Goal: Task Accomplishment & Management: Manage account settings

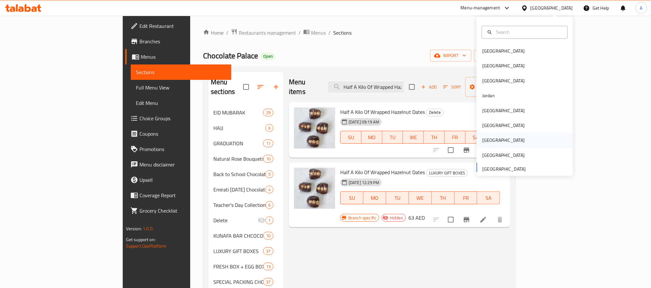
click at [486, 144] on div "[GEOGRAPHIC_DATA]" at bounding box center [503, 140] width 53 height 15
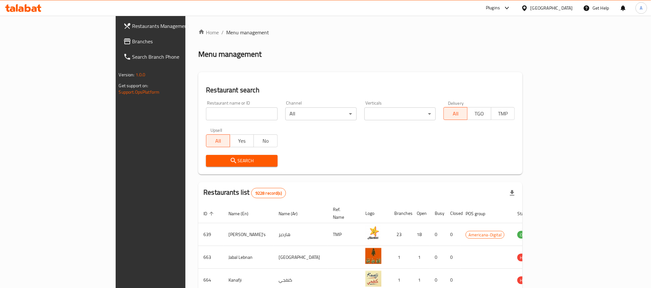
click at [206, 117] on input "search" at bounding box center [241, 114] width 71 height 13
paste input "675153"
type input "675153"
click button "Search" at bounding box center [241, 161] width 71 height 12
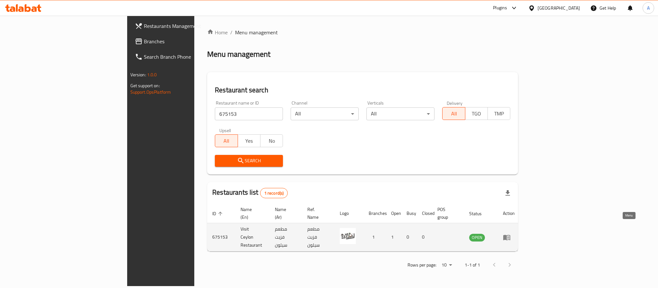
click at [509, 237] on icon "enhanced table" at bounding box center [508, 238] width 2 height 3
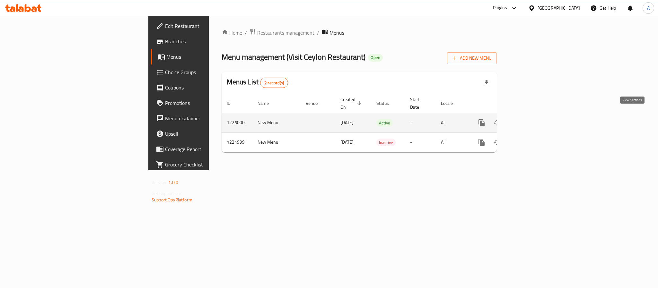
click at [532, 119] on icon "enhanced table" at bounding box center [528, 123] width 8 height 8
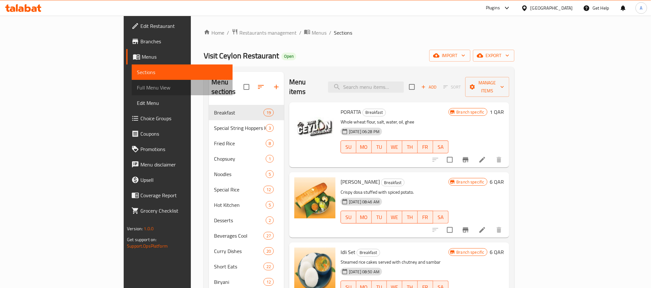
click at [137, 87] on span "Full Menu View" at bounding box center [182, 88] width 90 height 8
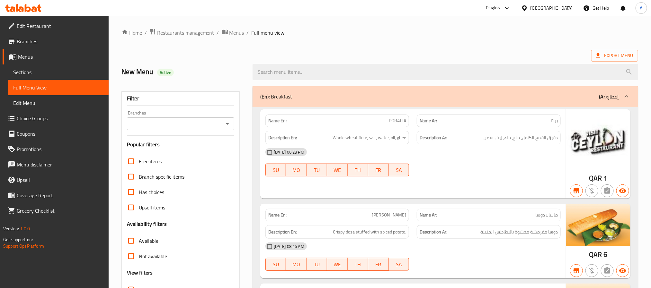
click at [174, 123] on input "Branches" at bounding box center [175, 124] width 93 height 9
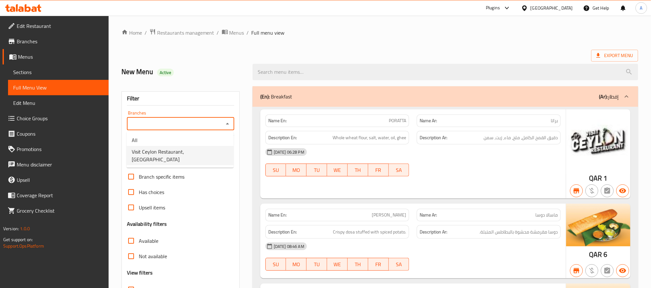
click at [167, 151] on span "Visit Ceylon Restaurant, [GEOGRAPHIC_DATA]" at bounding box center [180, 155] width 97 height 15
type input "Visit Ceylon Restaurant, [GEOGRAPHIC_DATA]"
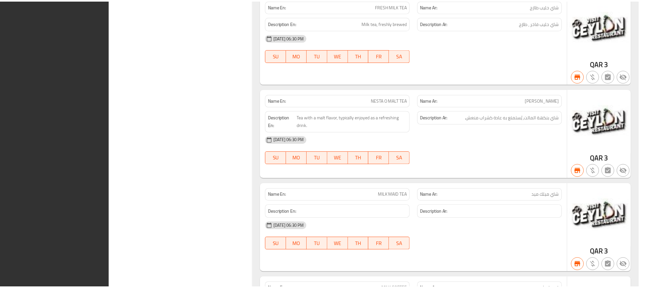
scroll to position [16098, 0]
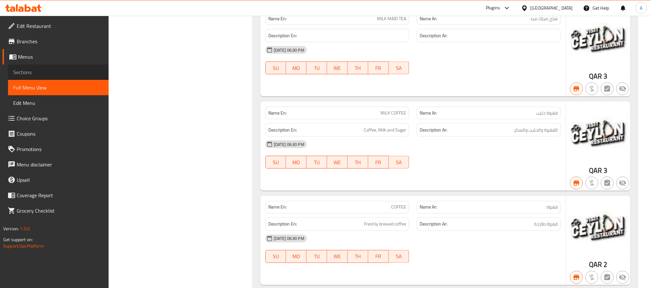
click at [62, 75] on span "Sections" at bounding box center [58, 72] width 90 height 8
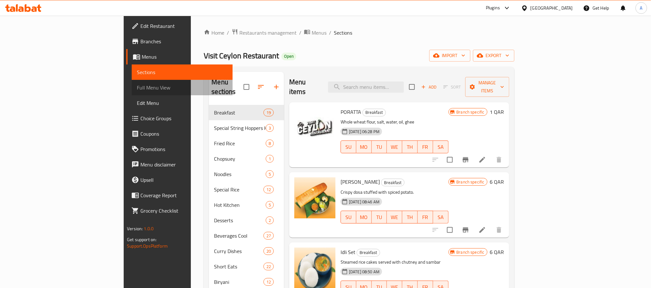
click at [137, 86] on span "Full Menu View" at bounding box center [182, 88] width 90 height 8
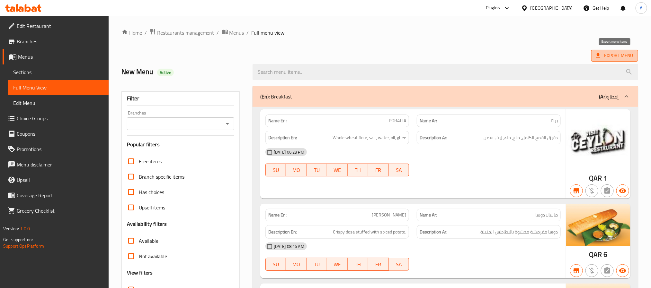
click at [623, 50] on span "Export Menu" at bounding box center [614, 56] width 47 height 12
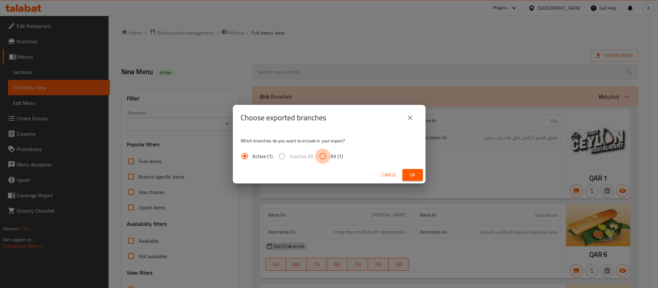
click at [322, 158] on input "All (1)" at bounding box center [322, 156] width 15 height 15
radio input "true"
click at [408, 179] on button "Ok" at bounding box center [413, 175] width 21 height 12
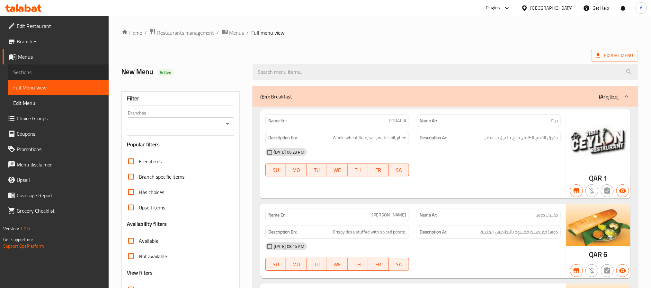
click at [53, 74] on span "Sections" at bounding box center [58, 72] width 90 height 8
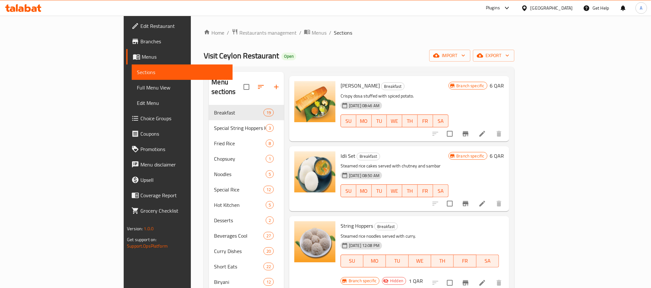
scroll to position [193, 0]
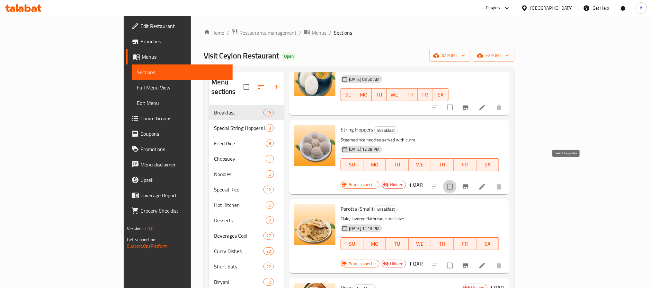
click at [456, 180] on input "checkbox" at bounding box center [449, 186] width 13 height 13
checkbox input "true"
click at [456, 259] on input "checkbox" at bounding box center [449, 265] width 13 height 13
checkbox input "true"
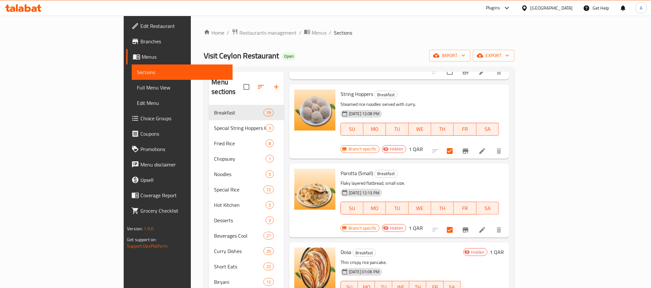
scroll to position [289, 0]
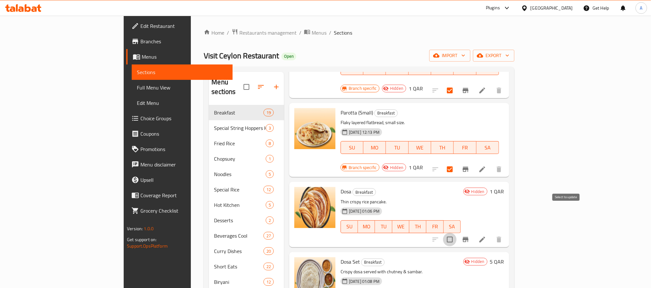
click at [456, 233] on input "checkbox" at bounding box center [449, 239] width 13 height 13
checkbox input "true"
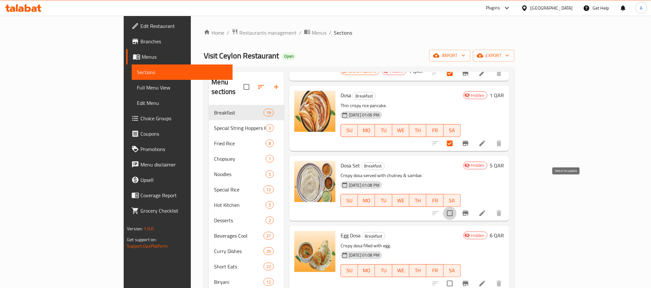
click at [456, 207] on input "checkbox" at bounding box center [449, 213] width 13 height 13
checkbox input "true"
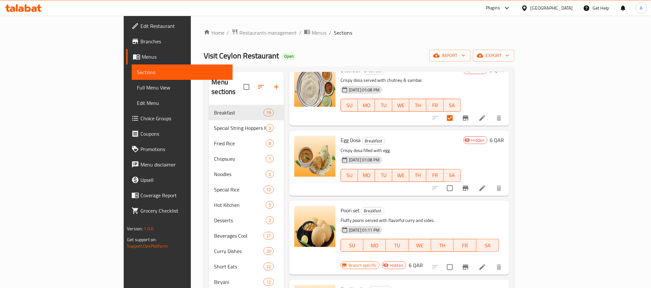
scroll to position [482, 0]
click at [456, 181] on input "checkbox" at bounding box center [449, 187] width 13 height 13
checkbox input "true"
click at [456, 260] on input "checkbox" at bounding box center [449, 266] width 13 height 13
checkbox input "true"
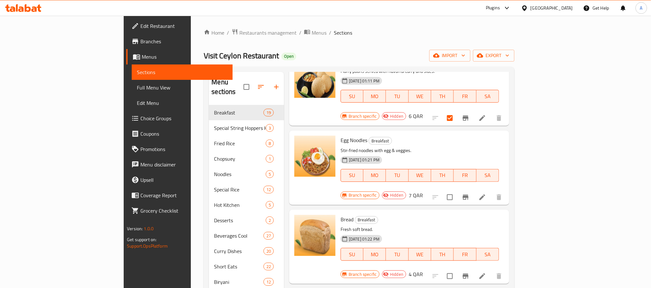
scroll to position [578, 0]
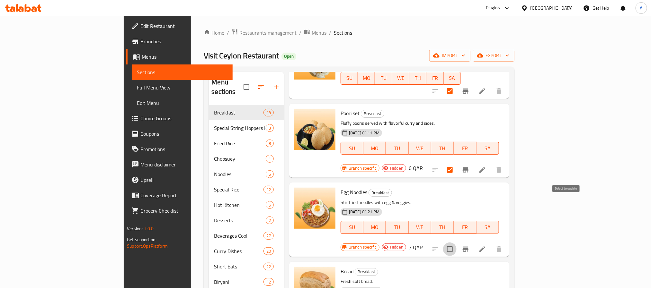
click at [456, 243] on input "checkbox" at bounding box center [449, 249] width 13 height 13
checkbox input "true"
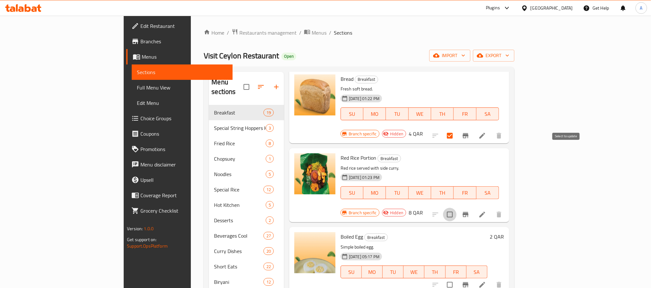
click at [456, 208] on input "checkbox" at bounding box center [449, 214] width 13 height 13
checkbox input "true"
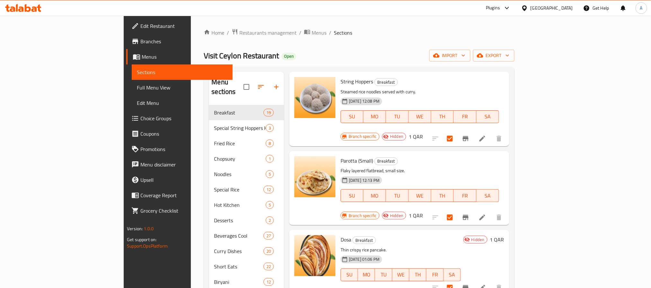
scroll to position [0, 0]
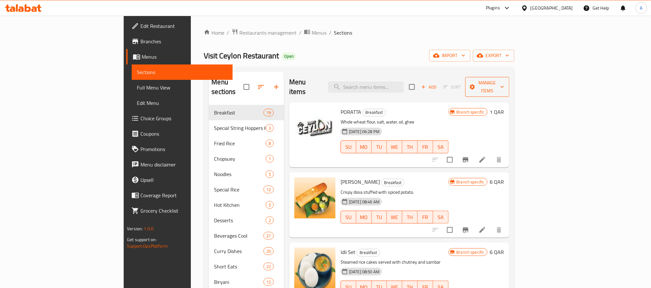
click at [504, 86] on span "Manage items" at bounding box center [487, 87] width 34 height 16
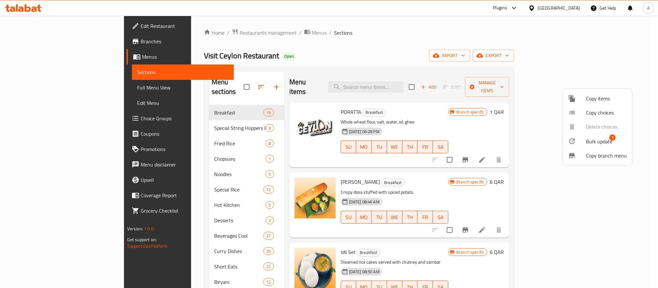
click at [582, 144] on div at bounding box center [577, 141] width 18 height 8
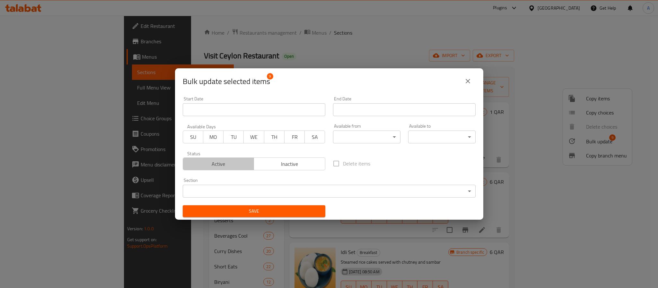
click at [221, 160] on span "Active" at bounding box center [219, 164] width 66 height 9
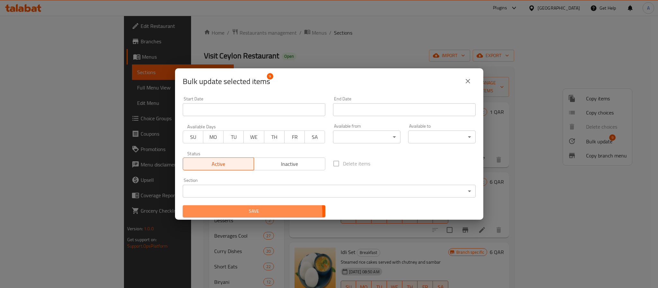
click at [231, 215] on span "Save" at bounding box center [254, 212] width 132 height 8
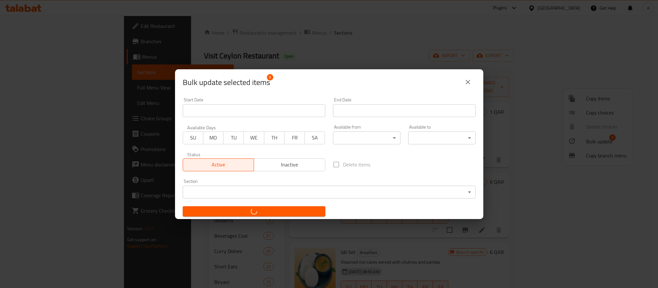
checkbox input "false"
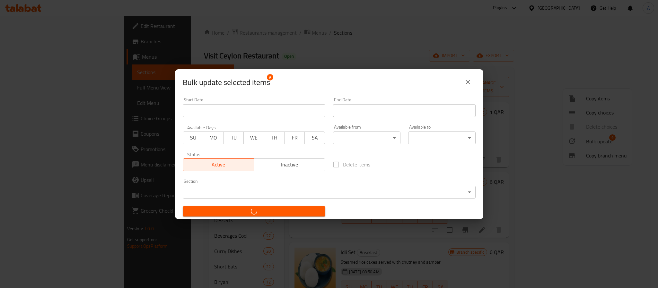
checkbox input "false"
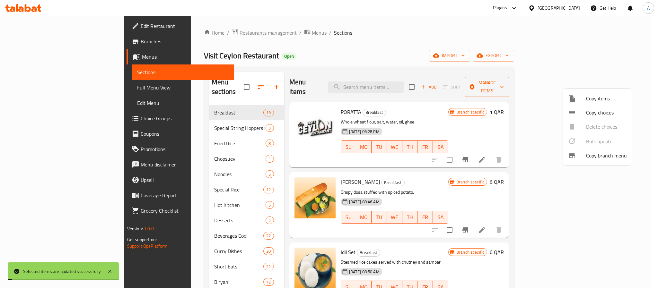
click at [496, 153] on div at bounding box center [329, 144] width 658 height 288
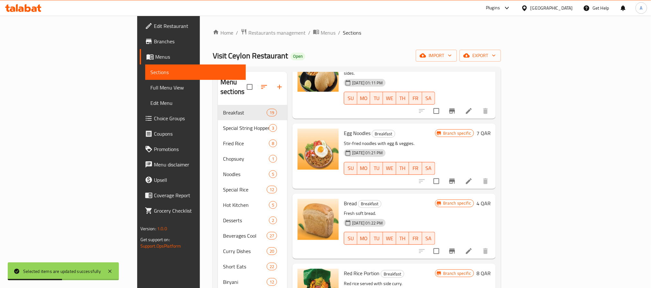
scroll to position [771, 0]
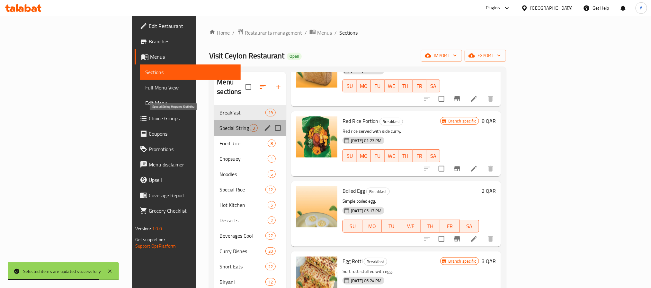
click at [219, 124] on span "Special String Hoppers Koththu" at bounding box center [234, 128] width 30 height 8
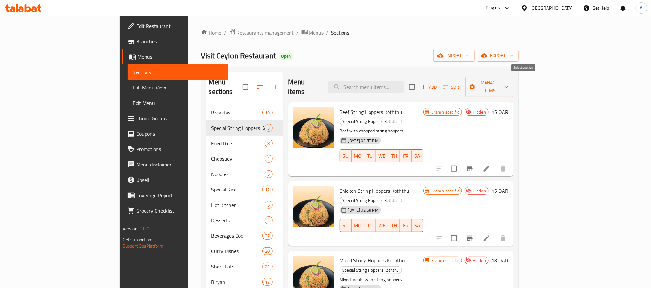
click at [419, 83] on input "checkbox" at bounding box center [411, 86] width 13 height 13
checkbox input "true"
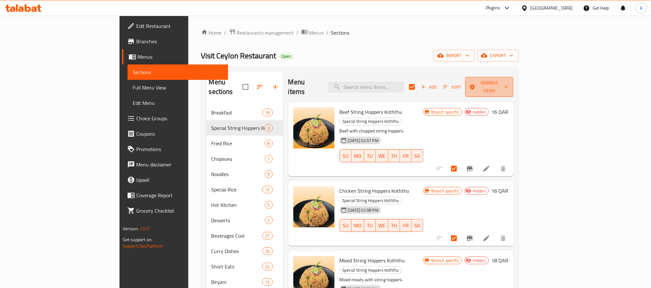
click at [508, 85] on span "Manage items" at bounding box center [489, 87] width 38 height 16
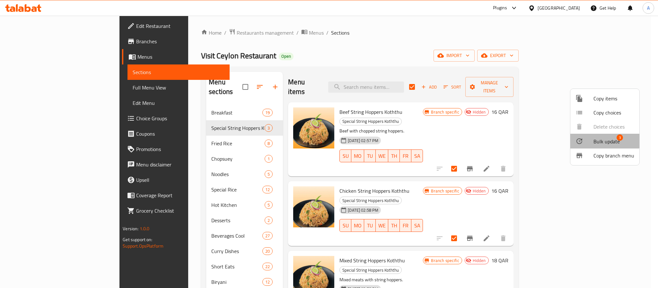
click at [595, 136] on li "Bulk update 3" at bounding box center [605, 141] width 69 height 15
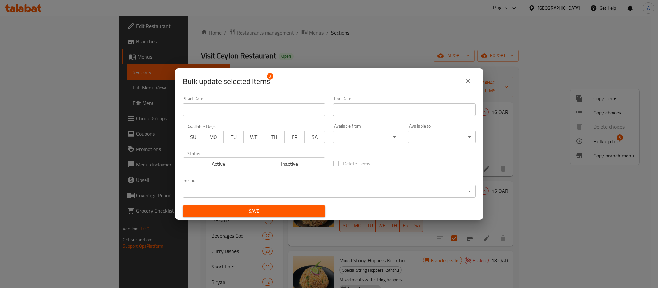
click at [227, 164] on span "Active" at bounding box center [219, 164] width 66 height 9
click at [259, 210] on span "Save" at bounding box center [254, 212] width 132 height 8
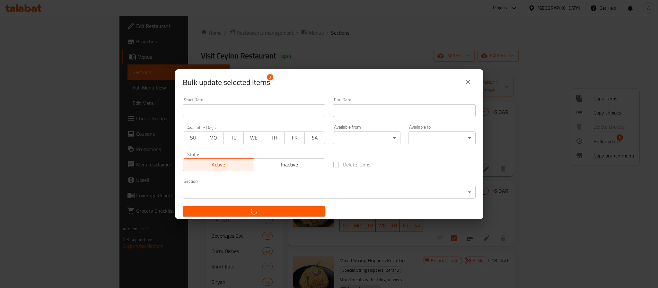
checkbox input "false"
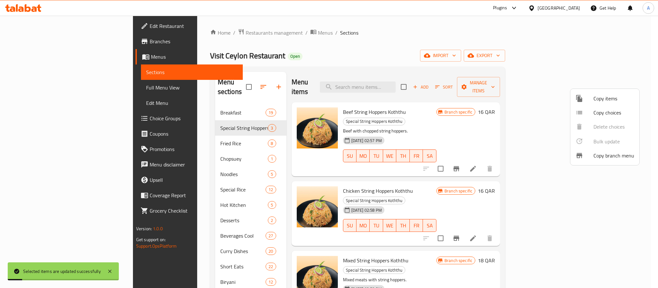
click at [510, 172] on div at bounding box center [329, 144] width 658 height 288
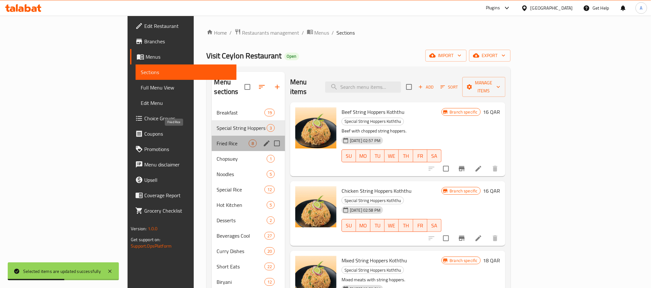
click at [217, 140] on span "Fried Rice" at bounding box center [233, 144] width 32 height 8
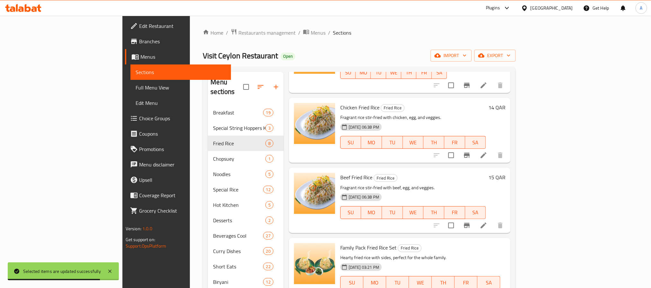
scroll to position [193, 0]
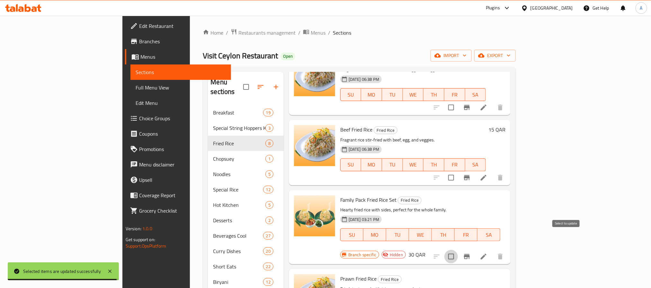
click at [458, 250] on input "checkbox" at bounding box center [450, 256] width 13 height 13
checkbox input "true"
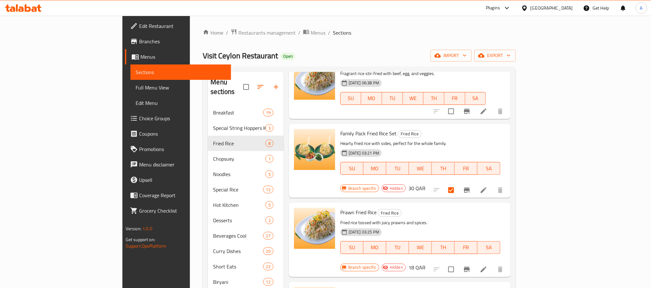
scroll to position [288, 0]
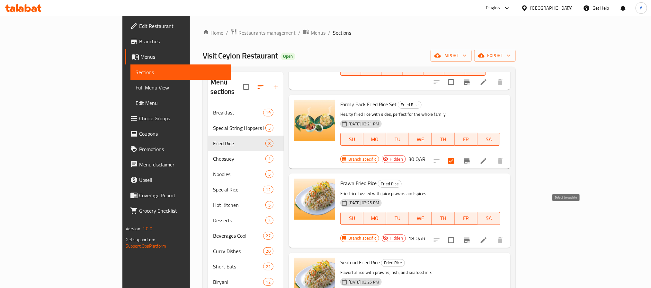
click at [458, 234] on input "checkbox" at bounding box center [450, 240] width 13 height 13
checkbox input "true"
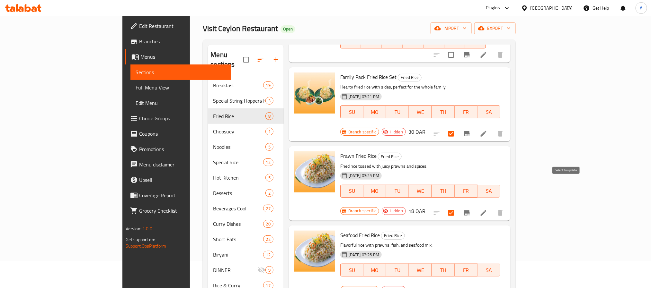
scroll to position [48, 0]
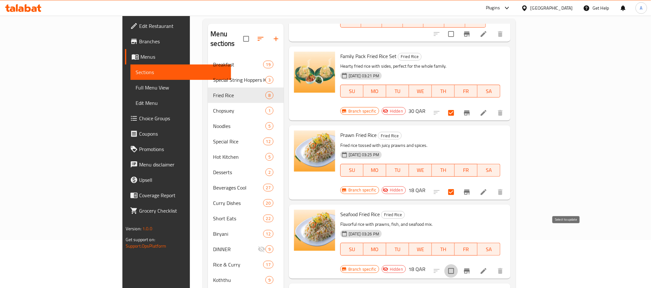
click at [458, 265] on input "checkbox" at bounding box center [450, 271] width 13 height 13
checkbox input "true"
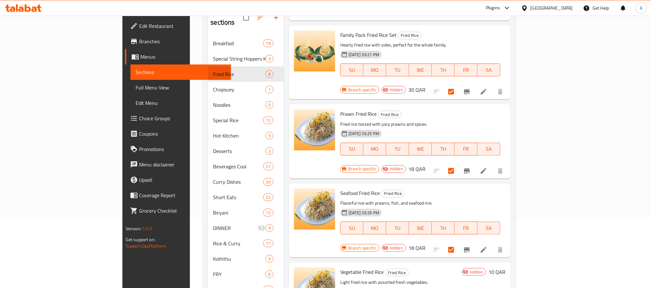
scroll to position [90, 0]
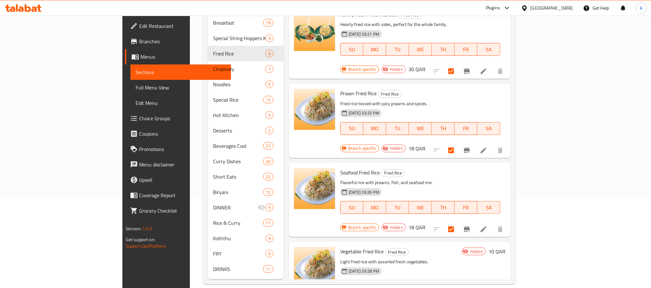
checkbox input "true"
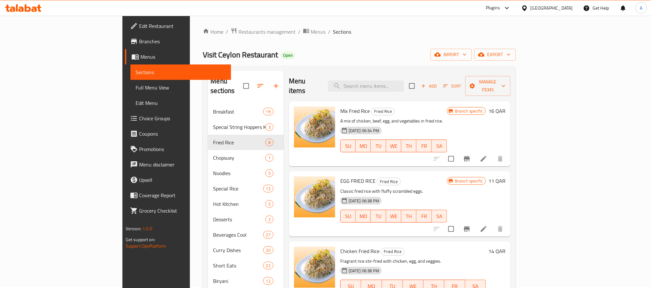
scroll to position [0, 0]
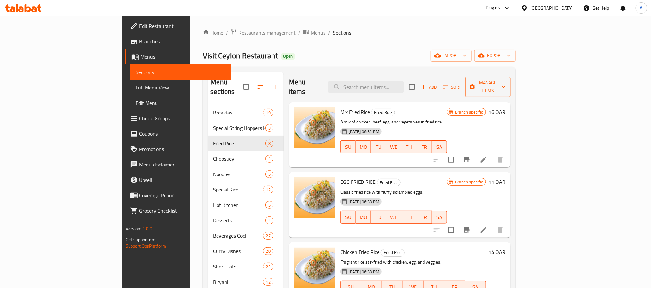
click at [505, 85] on span "Manage items" at bounding box center [487, 87] width 35 height 16
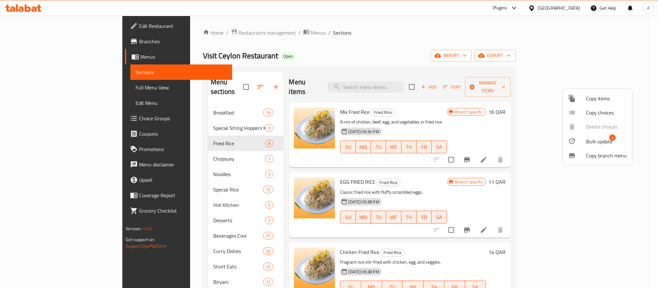
click at [582, 146] on li "Bulk update 4" at bounding box center [597, 141] width 69 height 15
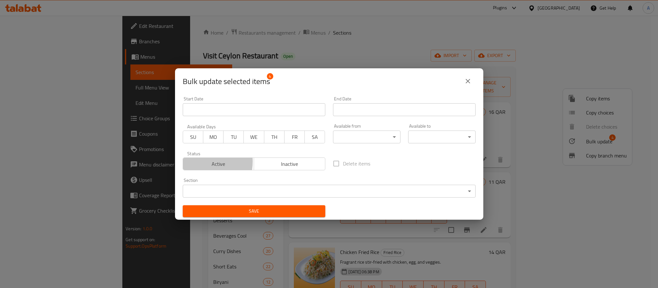
click at [199, 162] on span "Active" at bounding box center [219, 164] width 66 height 9
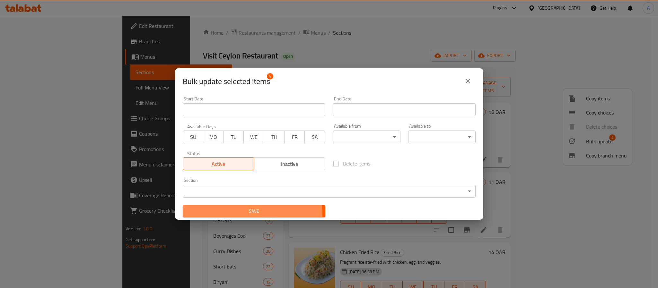
click at [244, 215] on span "Save" at bounding box center [254, 212] width 132 height 8
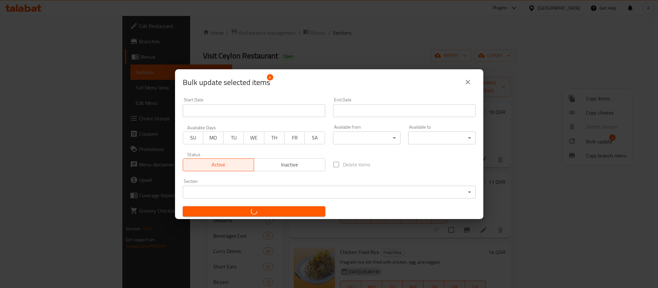
checkbox input "false"
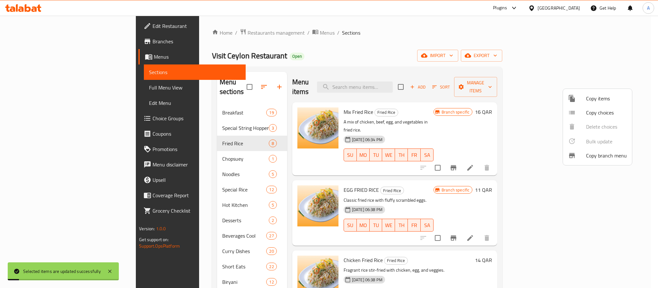
click at [143, 149] on div at bounding box center [329, 144] width 658 height 288
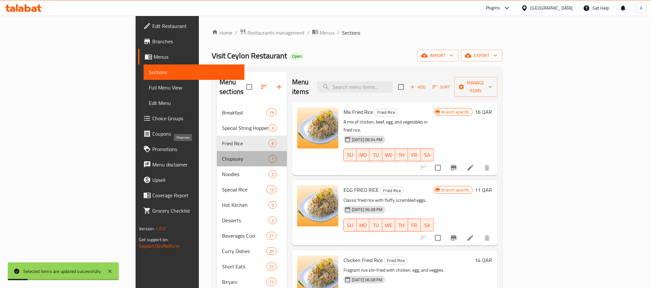
click at [222, 155] on span "Chopsuey" at bounding box center [245, 159] width 47 height 8
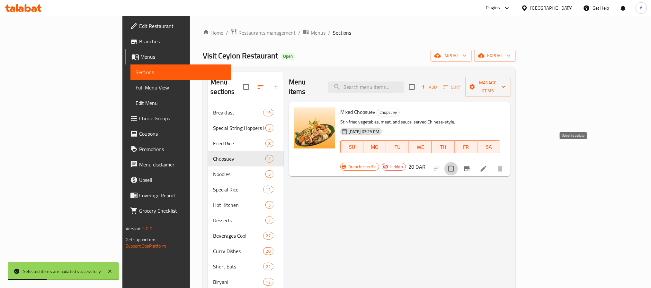
click at [458, 162] on input "checkbox" at bounding box center [450, 168] width 13 height 13
checkbox input "true"
click at [505, 83] on span "Manage items" at bounding box center [487, 87] width 35 height 16
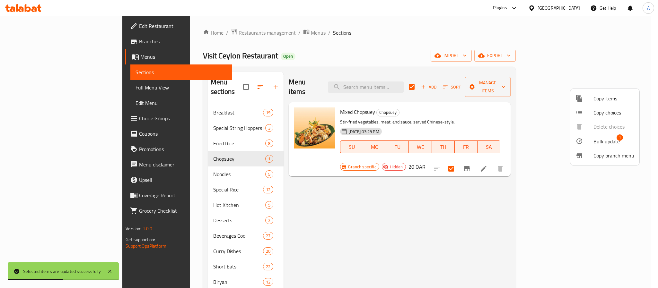
click at [594, 138] on span "Bulk update" at bounding box center [607, 142] width 26 height 8
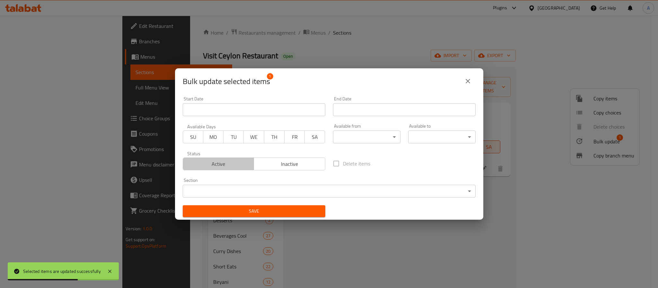
click at [225, 170] on button "Active" at bounding box center [219, 164] width 72 height 13
click at [231, 209] on span "Save" at bounding box center [254, 212] width 132 height 8
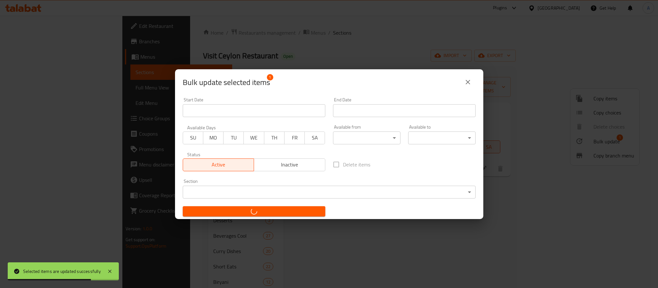
checkbox input "false"
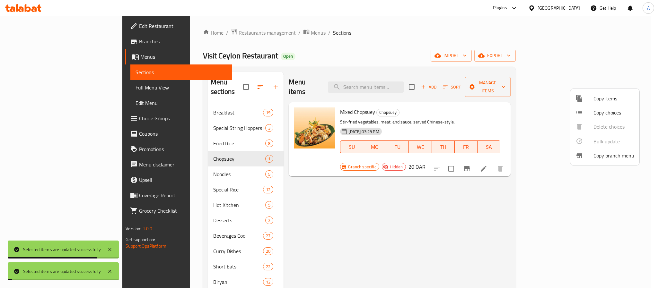
click at [525, 214] on div at bounding box center [329, 144] width 658 height 288
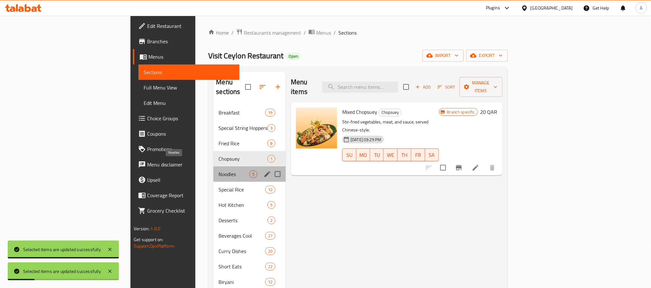
click at [218, 171] on span "Noodles" at bounding box center [233, 175] width 31 height 8
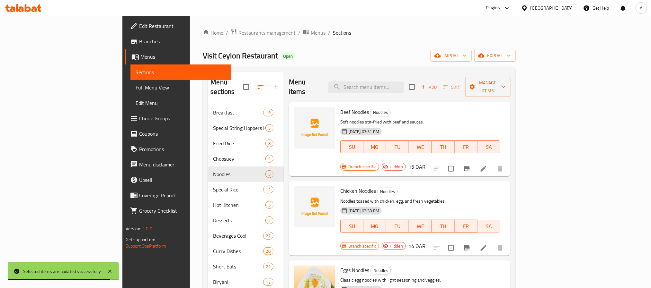
scroll to position [78, 0]
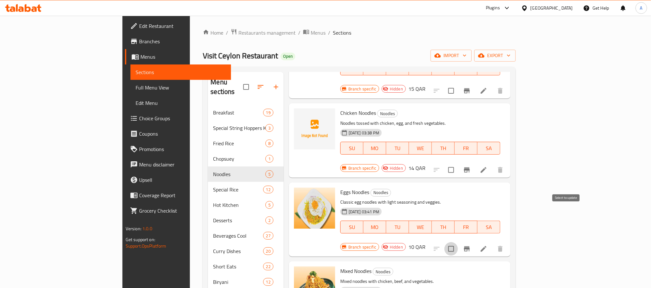
click at [458, 243] on input "checkbox" at bounding box center [450, 249] width 13 height 13
checkbox input "true"
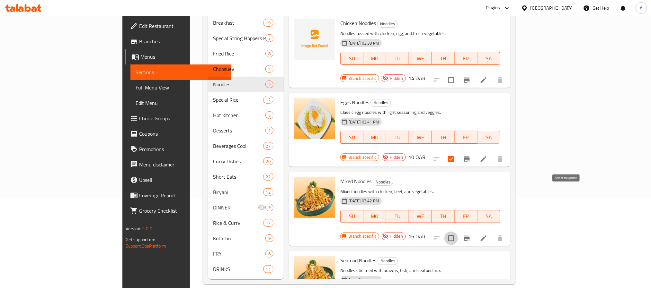
click at [458, 232] on input "checkbox" at bounding box center [450, 238] width 13 height 13
checkbox input "true"
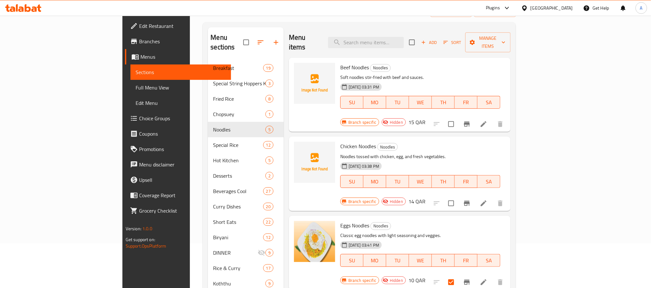
scroll to position [0, 0]
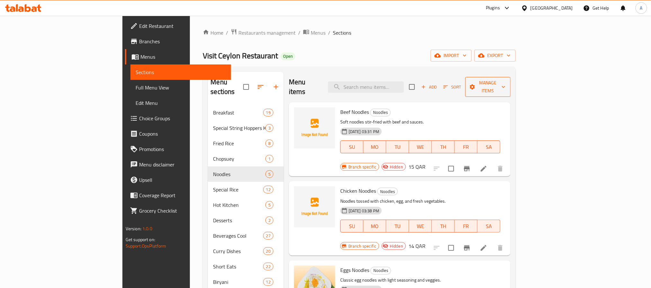
click at [505, 79] on span "Manage items" at bounding box center [487, 87] width 35 height 16
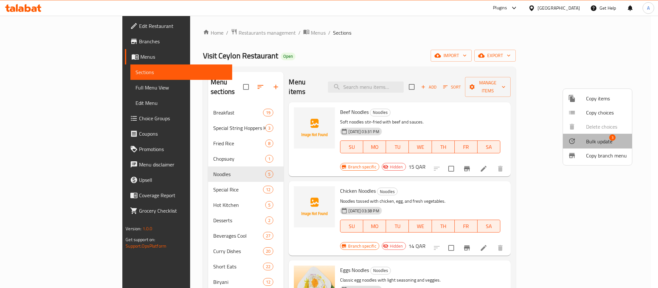
click at [608, 139] on span "Bulk update" at bounding box center [599, 142] width 26 height 8
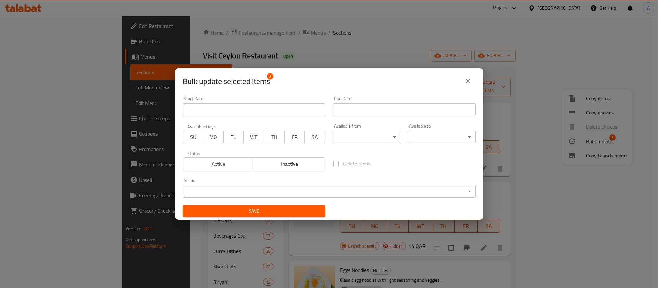
click at [233, 168] on span "Active" at bounding box center [219, 164] width 66 height 9
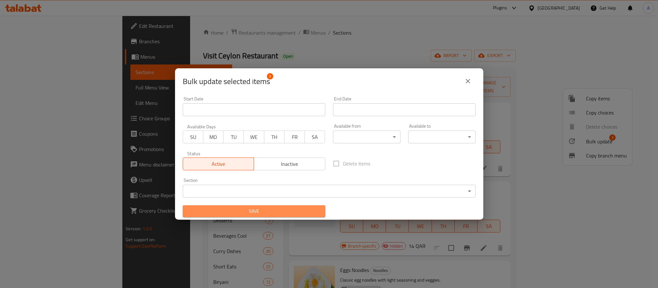
click at [254, 208] on span "Save" at bounding box center [254, 212] width 132 height 8
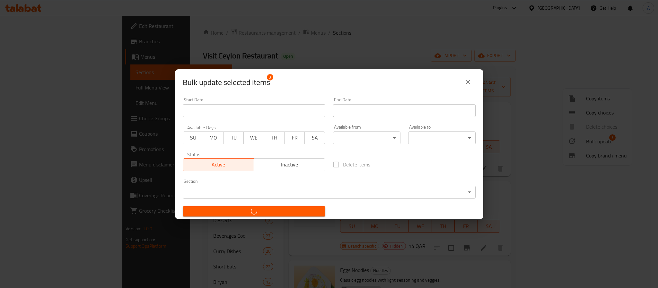
checkbox input "false"
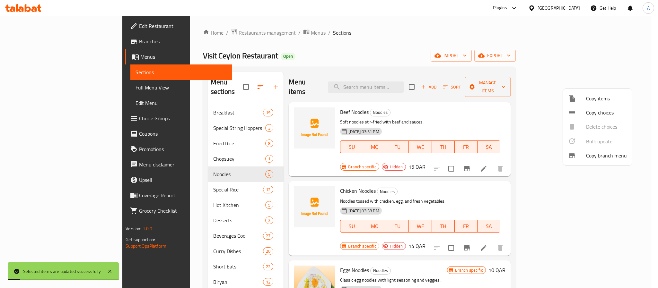
click at [457, 189] on div at bounding box center [329, 144] width 658 height 288
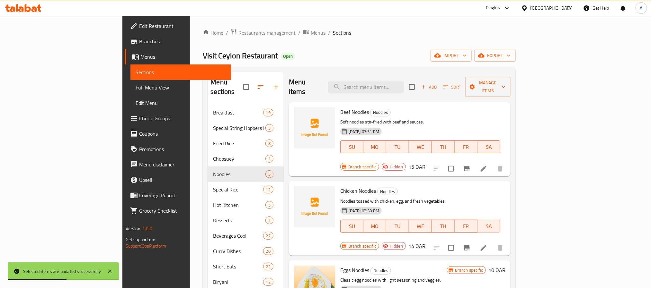
click at [340, 107] on span "Beef Noodles" at bounding box center [354, 112] width 29 height 10
drag, startPoint x: 313, startPoint y: 102, endPoint x: 323, endPoint y: 103, distance: 10.0
click at [340, 107] on span "Beef Noodles" at bounding box center [354, 112] width 29 height 10
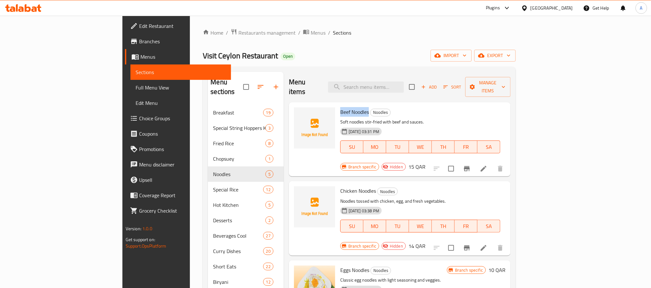
click at [340, 107] on span "Beef Noodles" at bounding box center [354, 112] width 29 height 10
drag, startPoint x: 311, startPoint y: 104, endPoint x: 333, endPoint y: 103, distance: 22.2
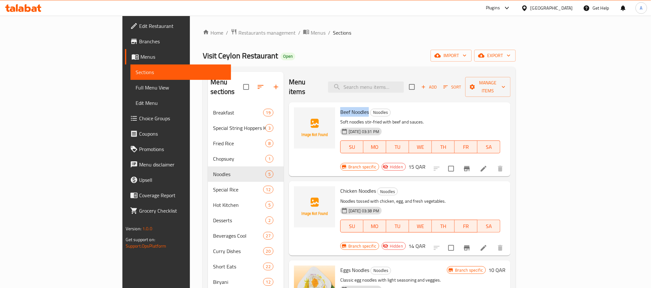
click at [340, 107] on span "Beef Noodles" at bounding box center [354, 112] width 29 height 10
copy span "Beef Noodles"
click at [340, 107] on span "Beef Noodles" at bounding box center [354, 112] width 29 height 10
click at [340, 186] on span "Chicken Noodles" at bounding box center [358, 191] width 36 height 10
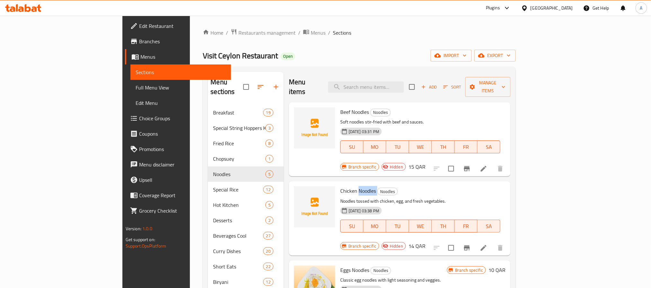
click at [340, 186] on span "Chicken Noodles" at bounding box center [358, 191] width 36 height 10
copy h6 "Chicken Noodles"
click at [368, 162] on div "Menu items Add Sort Manage items Beef Noodles Noodles Soft noodles stir-fried w…" at bounding box center [397, 221] width 227 height 298
click at [340, 107] on span "Beef Noodles" at bounding box center [354, 112] width 29 height 10
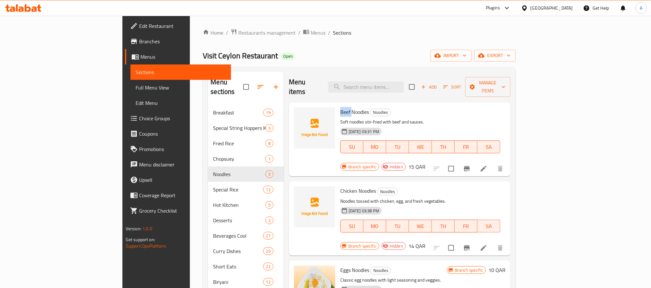
click at [340, 107] on span "Beef Noodles" at bounding box center [354, 112] width 29 height 10
copy h6 "Beef Noodles"
click at [340, 186] on span "Chicken Noodles" at bounding box center [358, 191] width 36 height 10
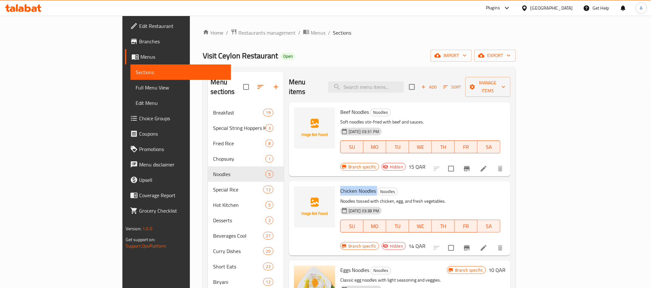
click at [340, 186] on span "Chicken Noodles" at bounding box center [358, 191] width 36 height 10
copy h6 "Chicken Noodles"
click at [488, 184] on div "Chicken Noodles Noodles Noodles tossed with chicken, egg, and fresh vegetables.…" at bounding box center [420, 214] width 165 height 60
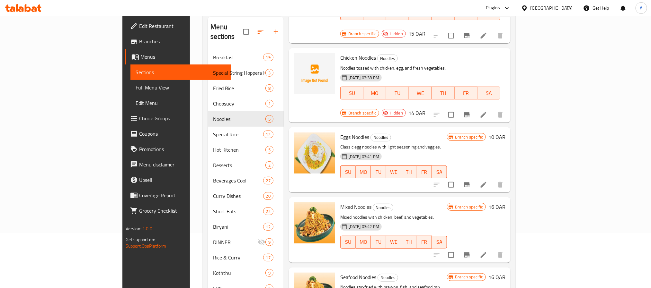
scroll to position [90, 0]
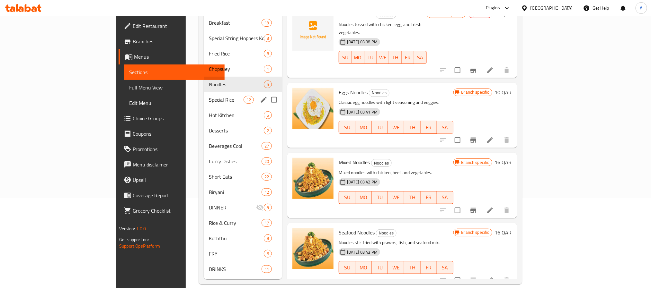
click at [209, 96] on span "Special Rice" at bounding box center [226, 100] width 34 height 8
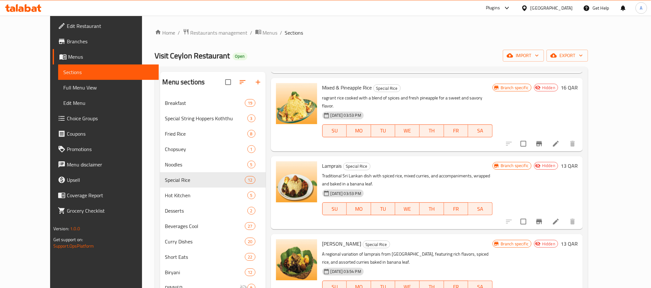
scroll to position [96, 0]
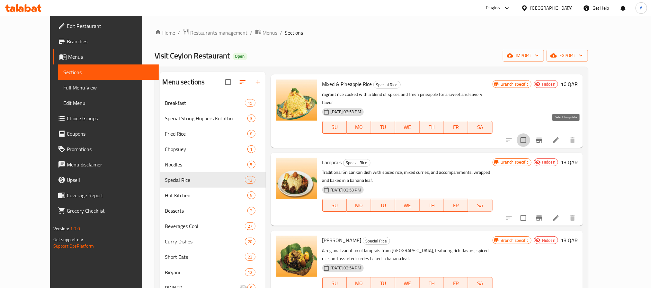
click at [530, 134] on input "checkbox" at bounding box center [523, 140] width 13 height 13
checkbox input "true"
click at [530, 212] on input "checkbox" at bounding box center [523, 218] width 13 height 13
checkbox input "true"
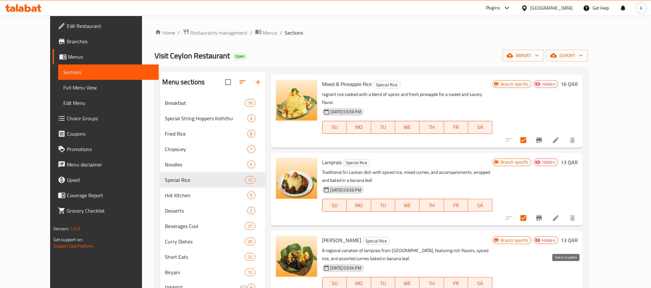
checkbox input "true"
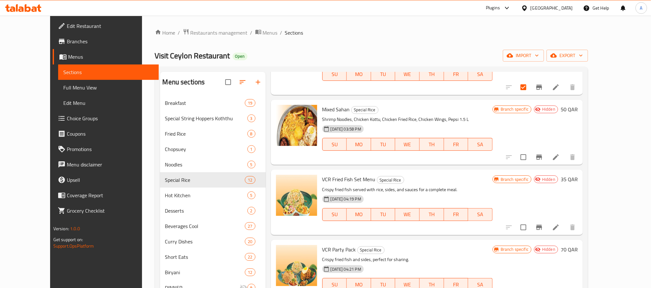
scroll to position [289, 0]
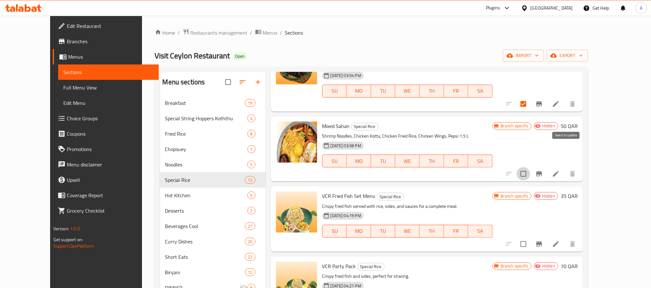
click at [530, 167] on input "checkbox" at bounding box center [523, 173] width 13 height 13
checkbox input "true"
click at [530, 238] on input "checkbox" at bounding box center [523, 244] width 13 height 13
checkbox input "true"
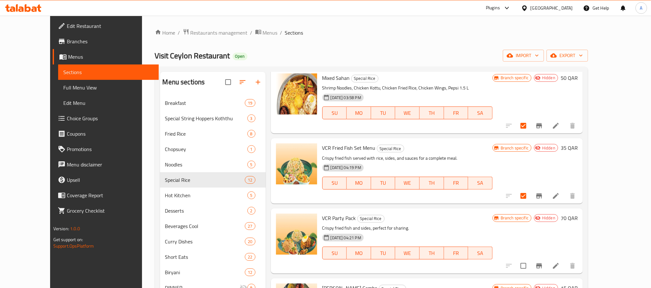
click at [530, 260] on input "checkbox" at bounding box center [523, 266] width 13 height 13
checkbox input "true"
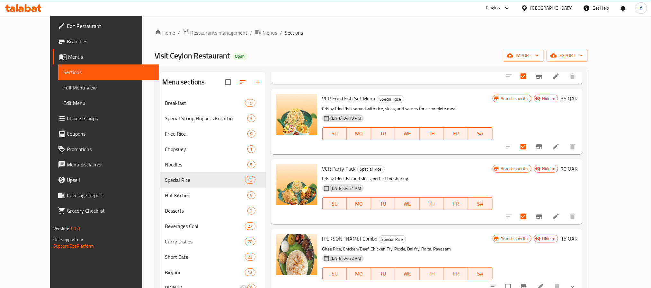
scroll to position [434, 0]
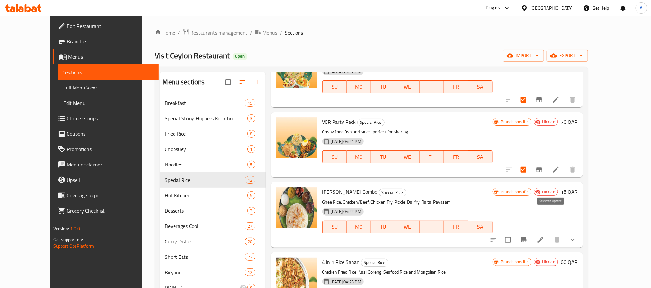
click at [515, 234] on input "checkbox" at bounding box center [507, 240] width 13 height 13
checkbox input "true"
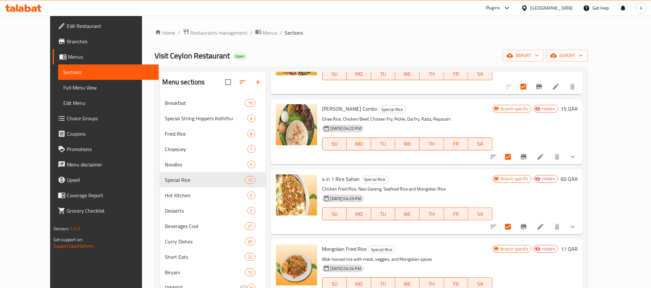
scroll to position [530, 0]
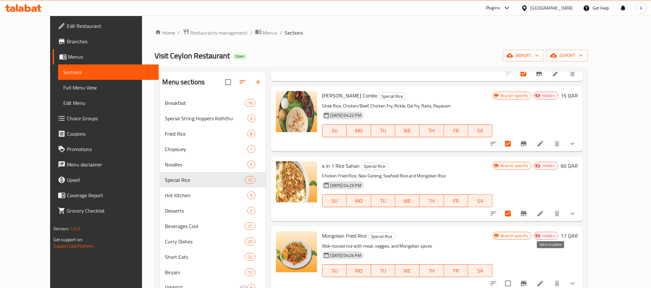
click at [515, 277] on input "checkbox" at bounding box center [507, 283] width 13 height 13
checkbox input "true"
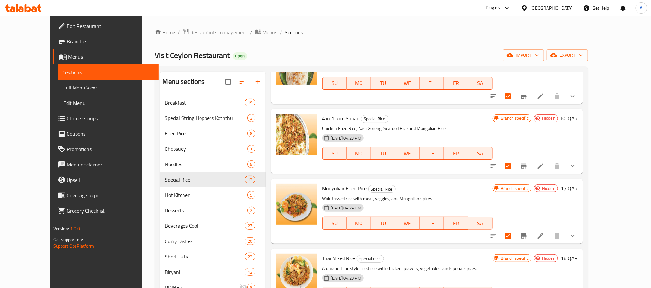
scroll to position [90, 0]
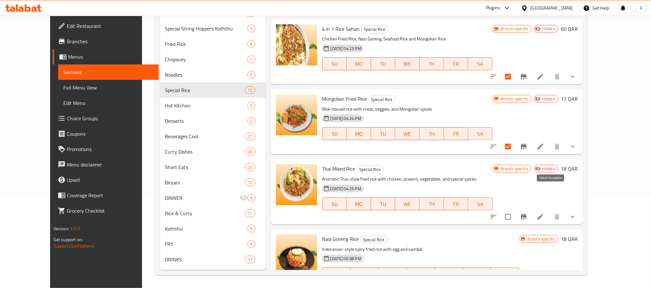
click at [515, 210] on input "checkbox" at bounding box center [507, 216] width 13 height 13
checkbox input "true"
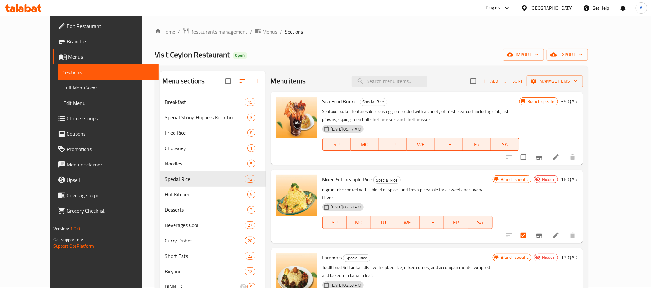
scroll to position [0, 0]
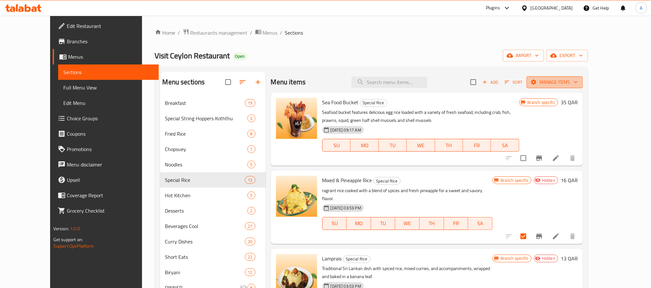
click at [578, 81] on span "Manage items" at bounding box center [555, 82] width 46 height 8
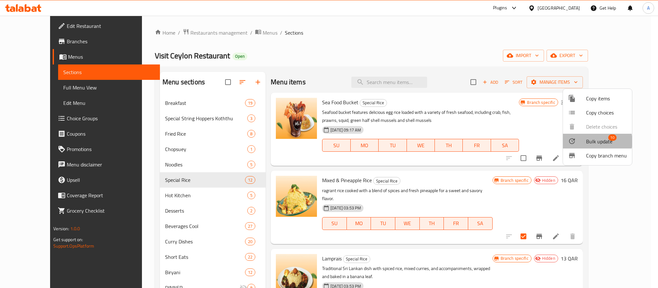
click at [592, 142] on span "Bulk update" at bounding box center [599, 142] width 26 height 8
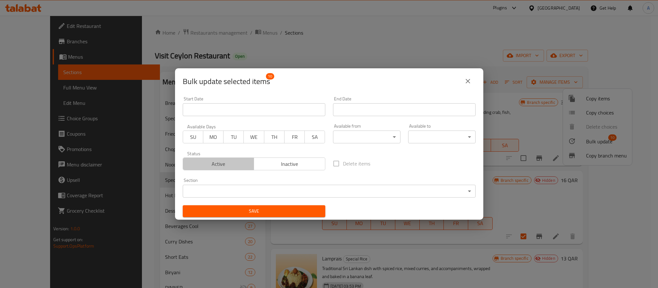
click at [230, 164] on span "Active" at bounding box center [219, 164] width 66 height 9
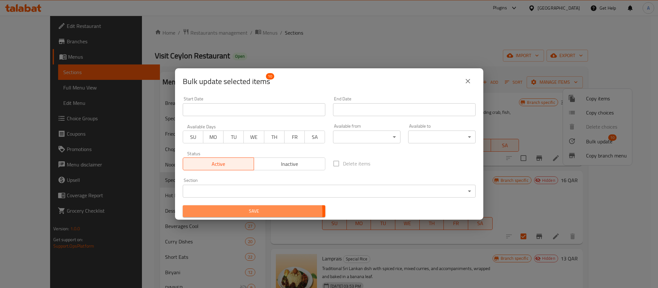
click at [234, 213] on span "Save" at bounding box center [254, 212] width 132 height 8
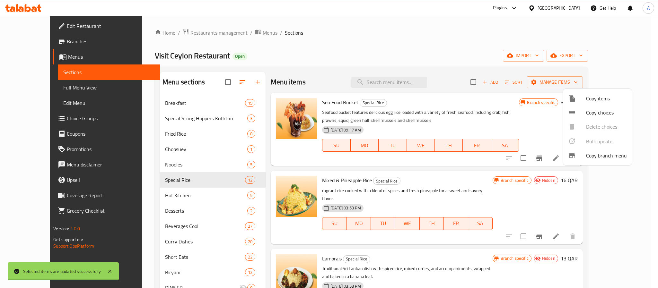
checkbox input "false"
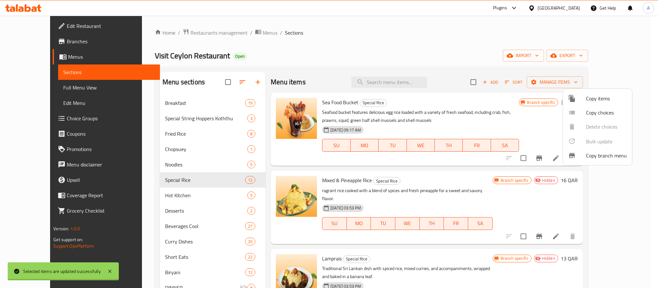
checkbox input "false"
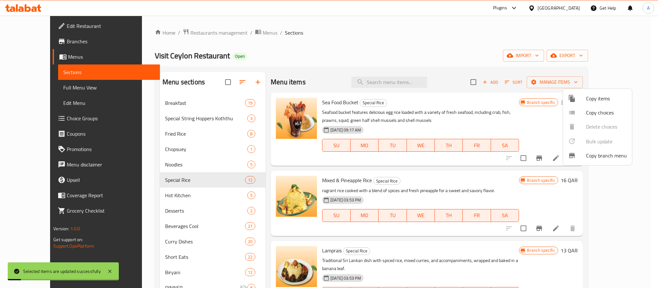
click at [401, 170] on div at bounding box center [329, 144] width 658 height 288
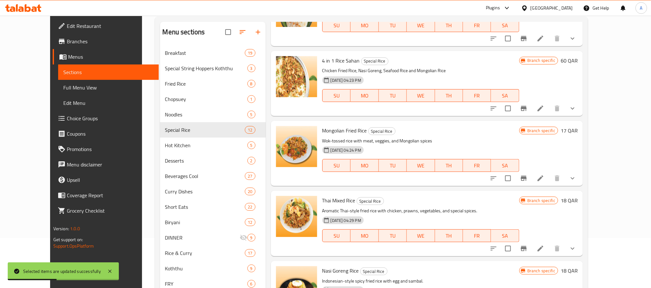
scroll to position [90, 0]
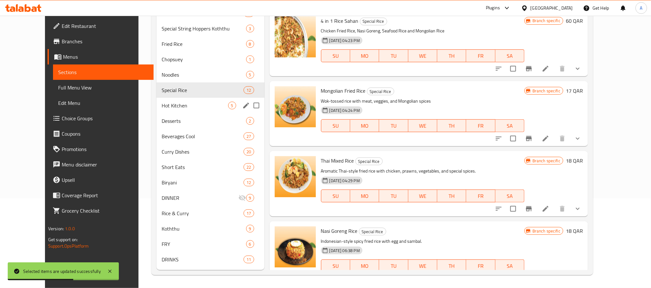
click at [180, 109] on span "Hot Kitchen" at bounding box center [195, 106] width 66 height 8
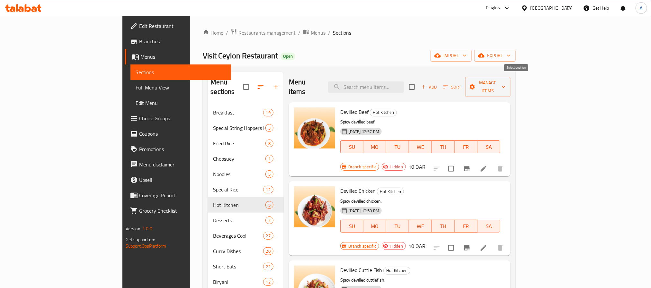
click at [419, 87] on input "checkbox" at bounding box center [411, 86] width 13 height 13
checkbox input "true"
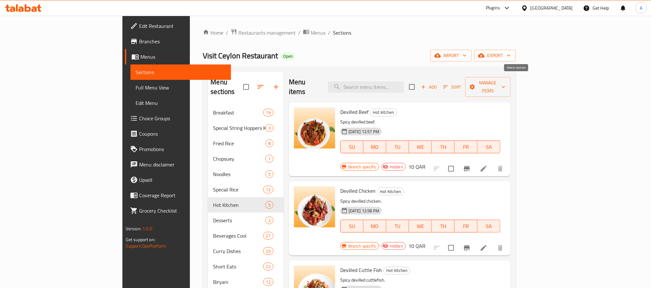
checkbox input "true"
click at [505, 79] on span "Manage items" at bounding box center [487, 87] width 35 height 16
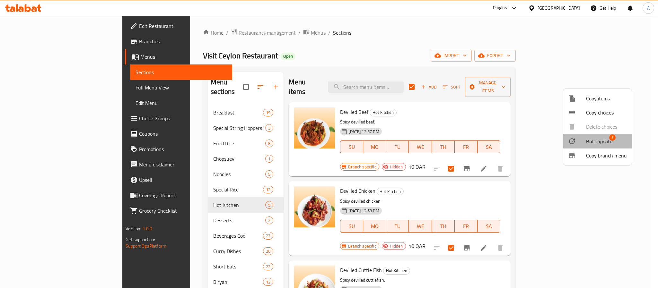
click at [592, 138] on span "Bulk update" at bounding box center [599, 142] width 26 height 8
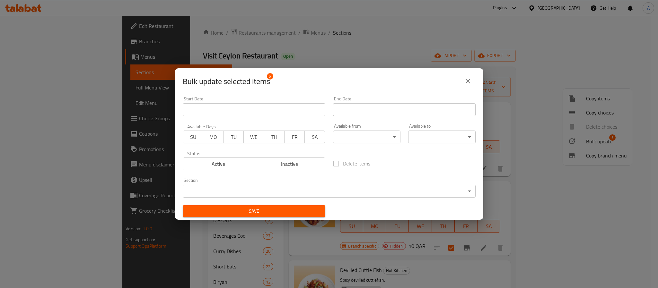
click at [231, 167] on span "Active" at bounding box center [219, 164] width 66 height 9
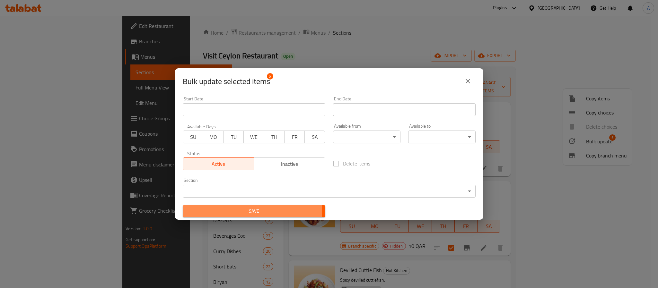
click at [242, 211] on span "Save" at bounding box center [254, 212] width 132 height 8
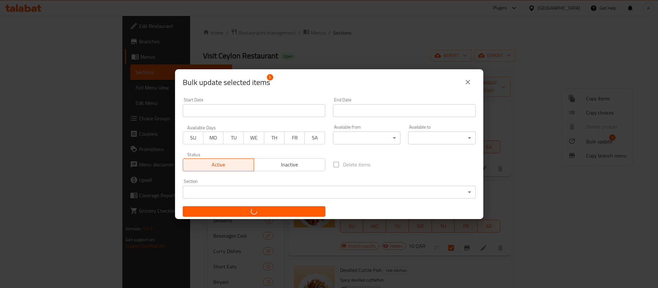
checkbox input "false"
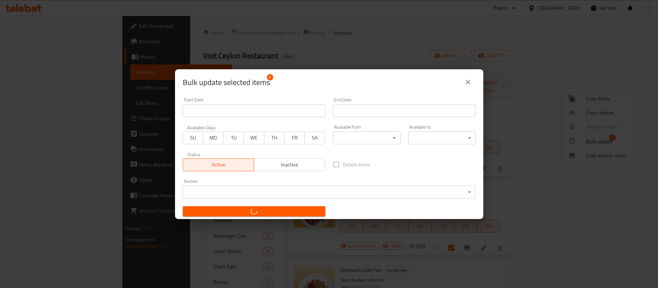
checkbox input "false"
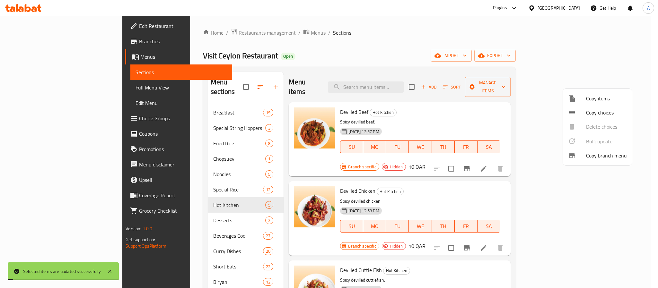
click at [490, 187] on div at bounding box center [329, 144] width 658 height 288
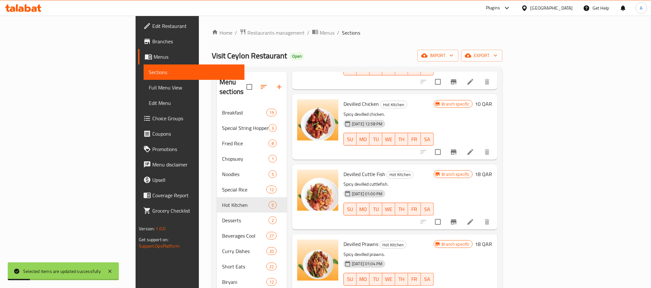
scroll to position [90, 0]
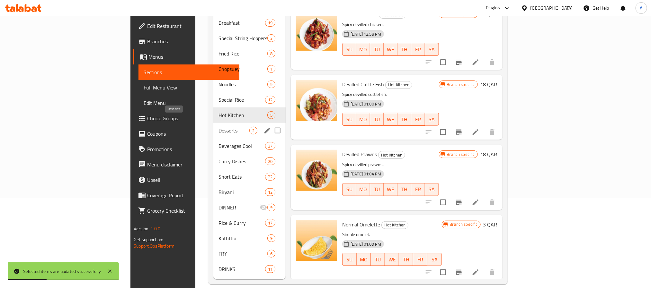
click at [218, 127] on span "Desserts" at bounding box center [233, 131] width 31 height 8
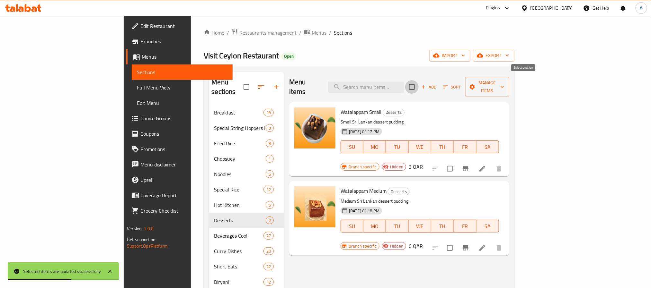
click at [419, 87] on input "checkbox" at bounding box center [411, 86] width 13 height 13
checkbox input "true"
click at [475, 84] on icon "button" at bounding box center [472, 87] width 6 height 6
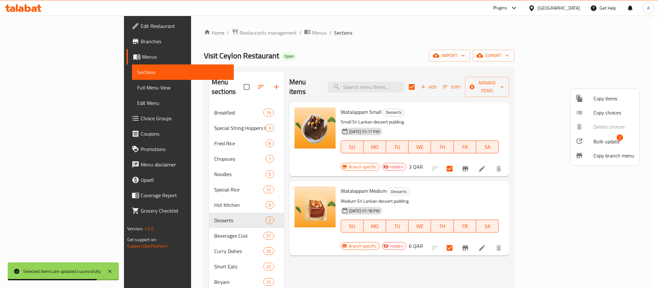
click at [586, 141] on div at bounding box center [585, 141] width 18 height 8
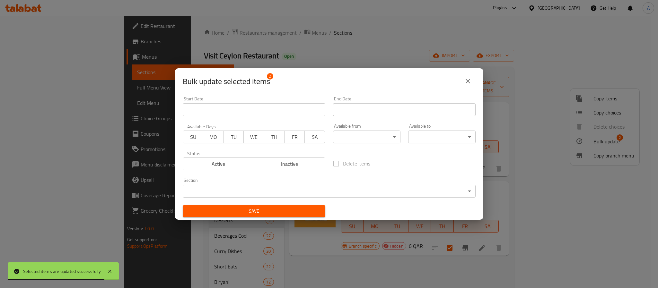
click at [234, 165] on span "Active" at bounding box center [219, 164] width 66 height 9
click at [251, 210] on span "Save" at bounding box center [254, 212] width 132 height 8
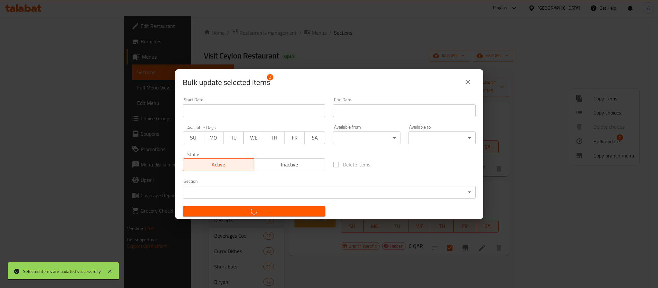
checkbox input "false"
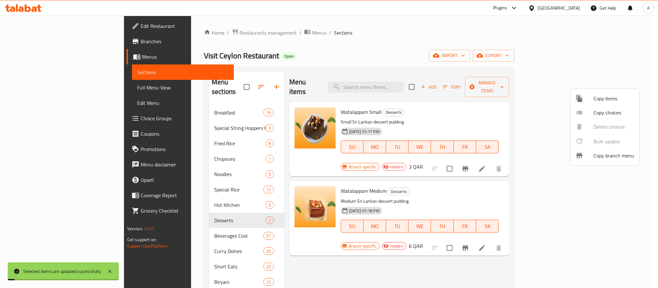
click at [491, 171] on div at bounding box center [329, 144] width 658 height 288
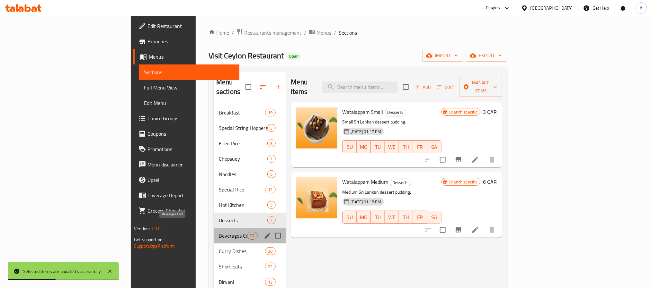
click at [219, 232] on span "Beverages Cool" at bounding box center [233, 236] width 28 height 8
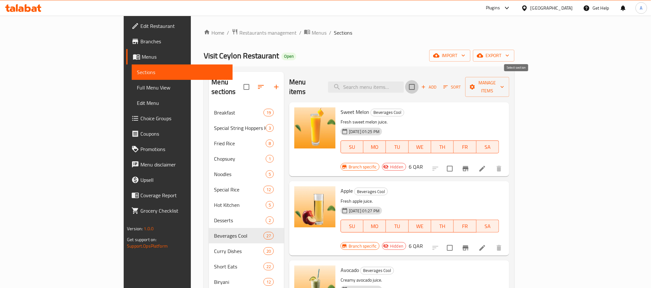
click at [419, 84] on input "checkbox" at bounding box center [411, 86] width 13 height 13
checkbox input "true"
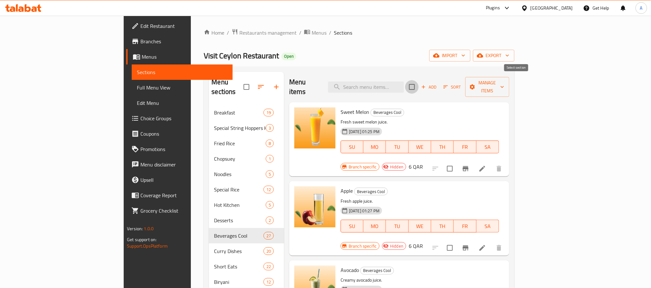
checkbox input "true"
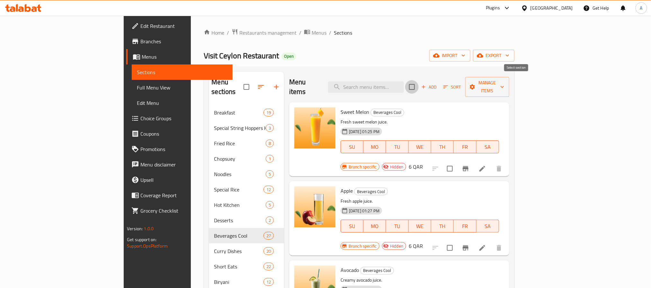
checkbox input "true"
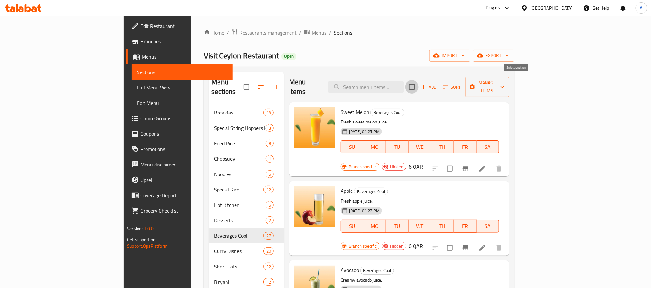
checkbox input "true"
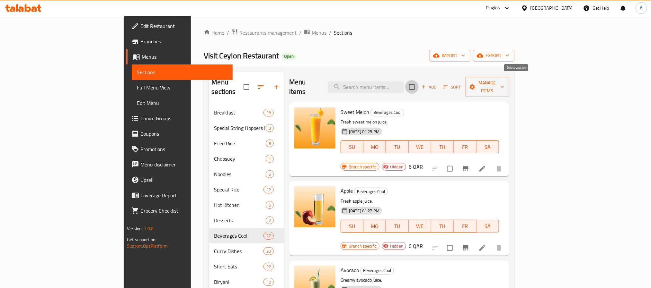
checkbox input "true"
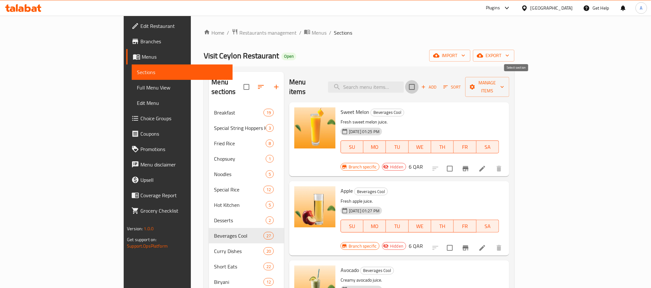
checkbox input "true"
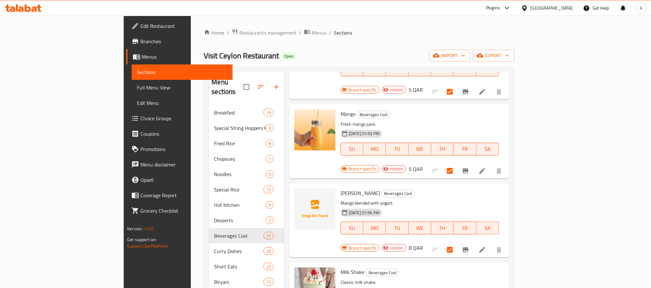
scroll to position [530, 0]
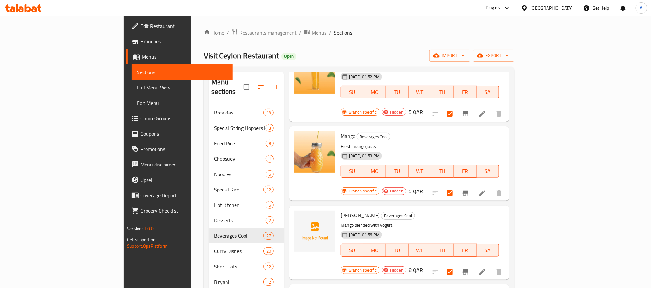
click at [341, 211] on span "[PERSON_NAME]" at bounding box center [360, 216] width 39 height 10
copy h6 "[PERSON_NAME]"
click at [445, 222] on p "Mango blended with yogurt." at bounding box center [420, 226] width 158 height 8
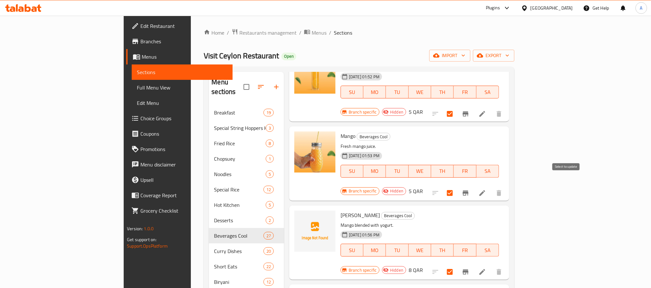
click at [456, 266] on input "checkbox" at bounding box center [449, 272] width 13 height 13
checkbox input "false"
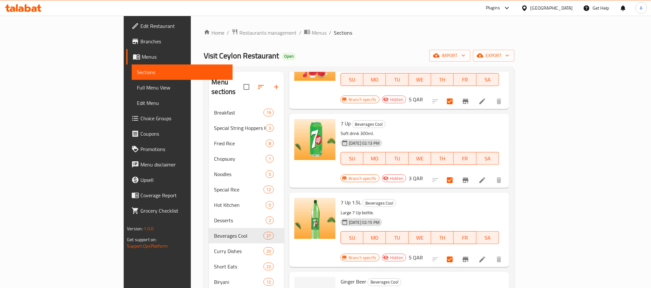
scroll to position [1156, 0]
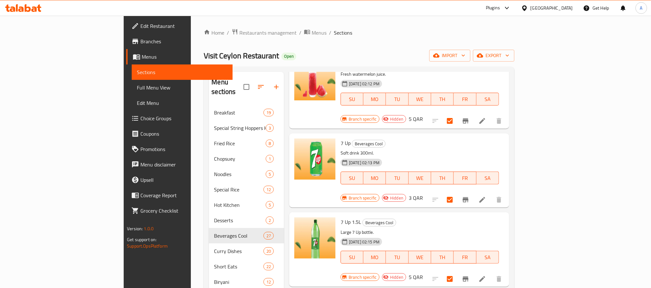
copy h6 "Ginger Beer"
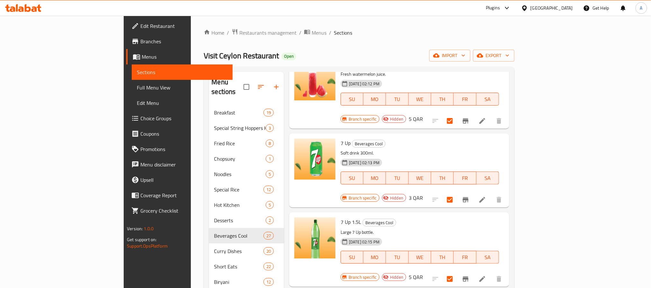
checkbox input "false"
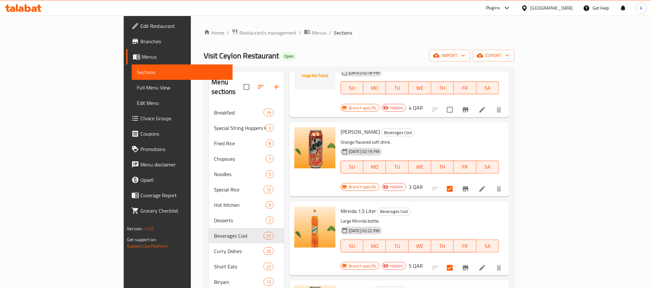
scroll to position [1542, 0]
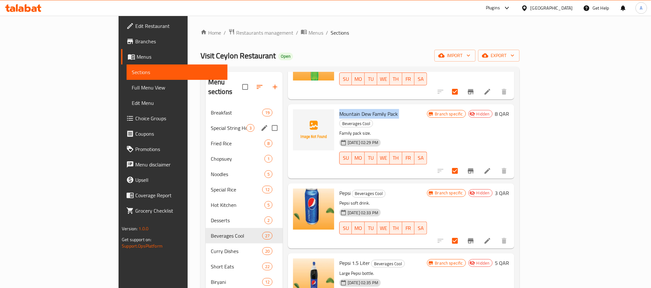
copy h6 "Mountain Dew Family Pack"
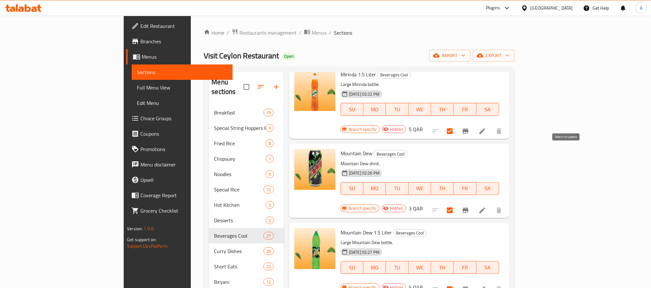
checkbox input "false"
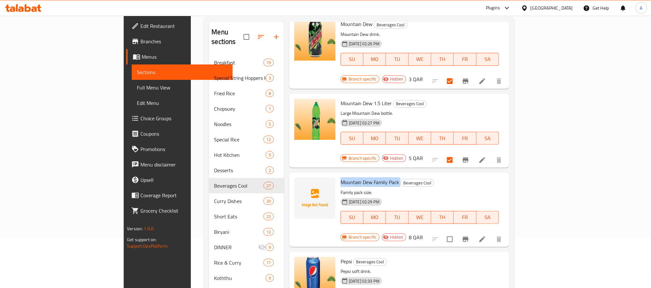
scroll to position [90, 0]
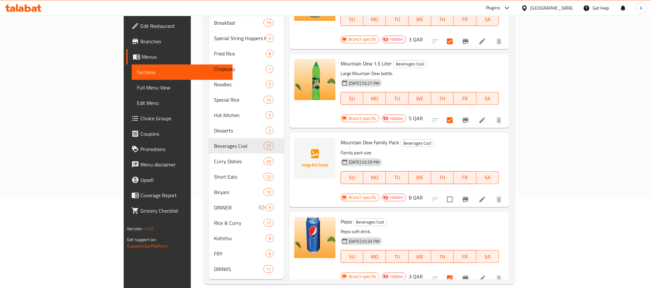
copy h6 "Pepsi Family Pack"
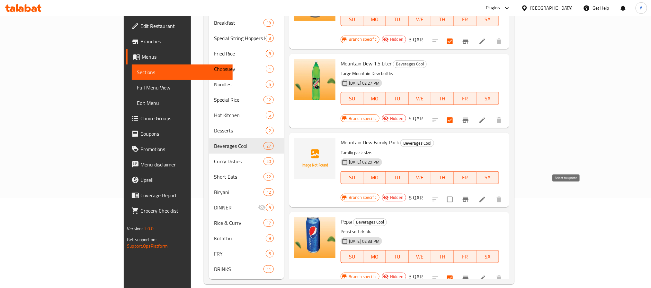
checkbox input "false"
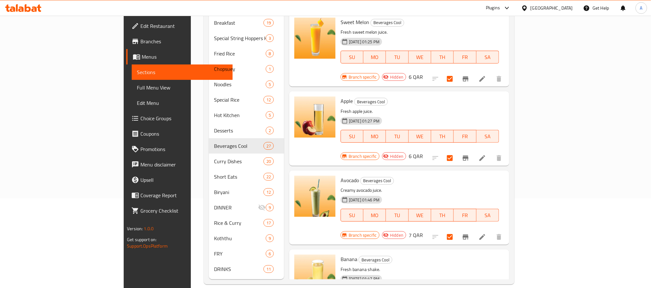
scroll to position [0, 0]
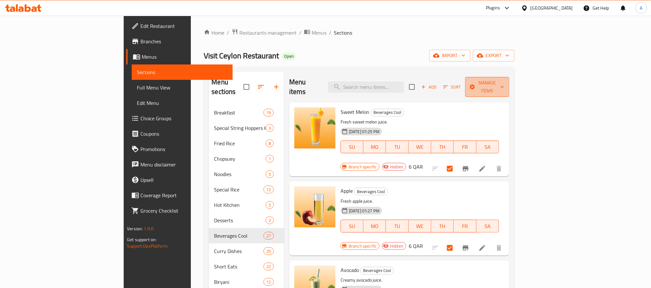
click at [509, 84] on button "Manage items" at bounding box center [487, 87] width 44 height 20
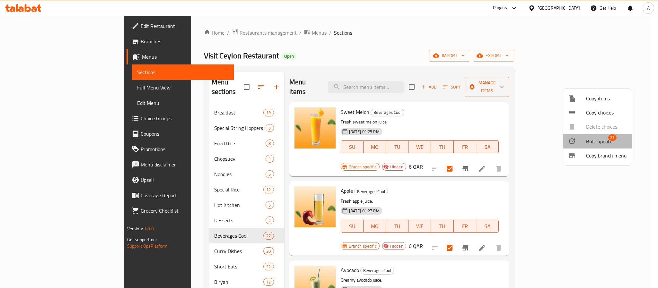
click at [580, 140] on div at bounding box center [577, 141] width 18 height 8
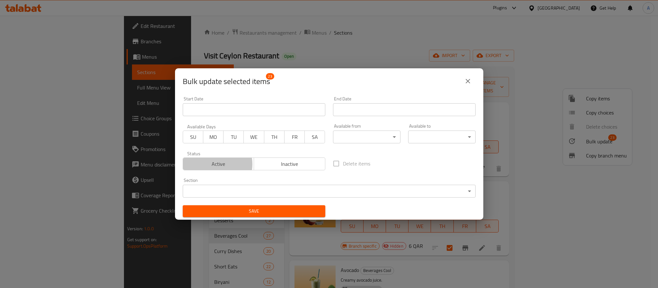
click at [215, 165] on span "Active" at bounding box center [219, 164] width 66 height 9
click at [224, 208] on span "Save" at bounding box center [254, 212] width 132 height 8
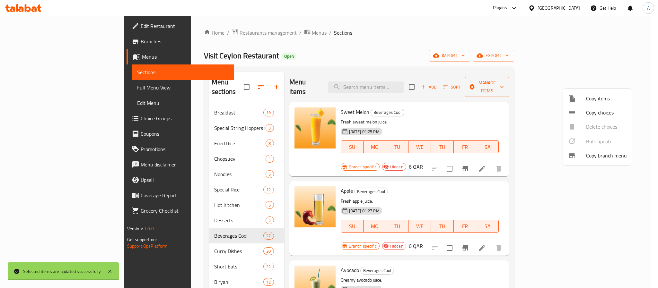
checkbox input "false"
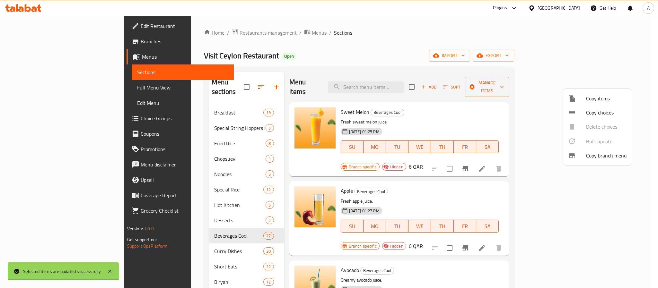
checkbox input "false"
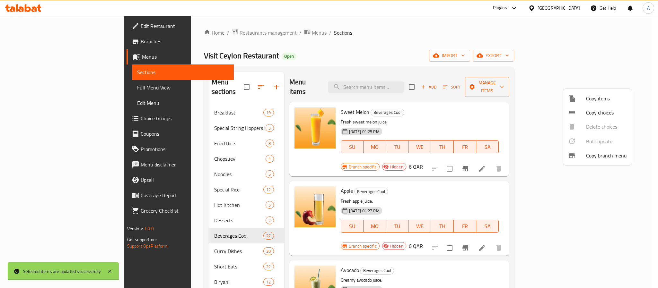
checkbox input "false"
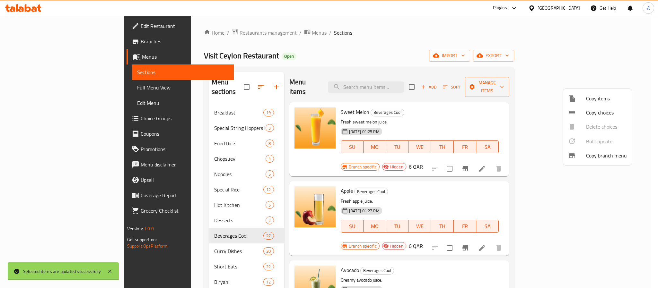
checkbox input "false"
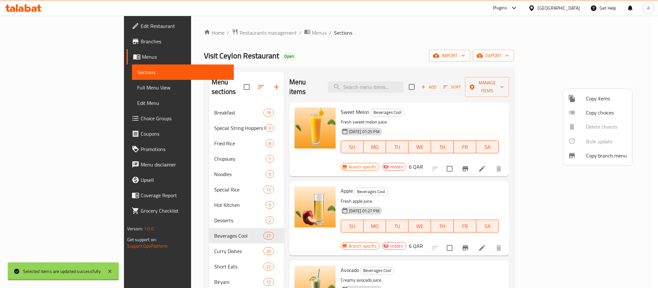
checkbox input "false"
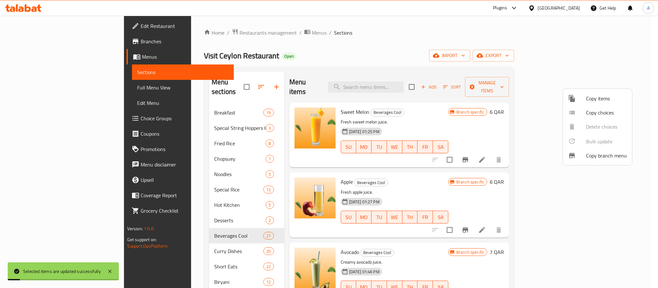
click at [500, 184] on div at bounding box center [329, 144] width 658 height 288
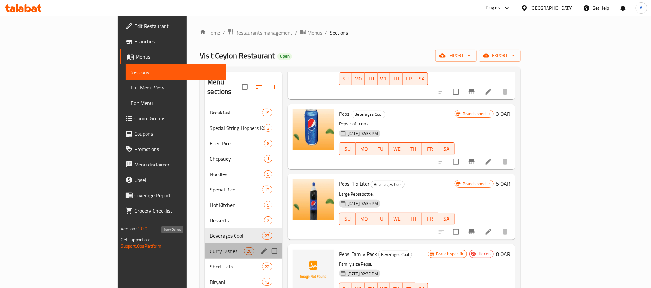
click at [210, 248] on span "Curry Dishes" at bounding box center [227, 252] width 34 height 8
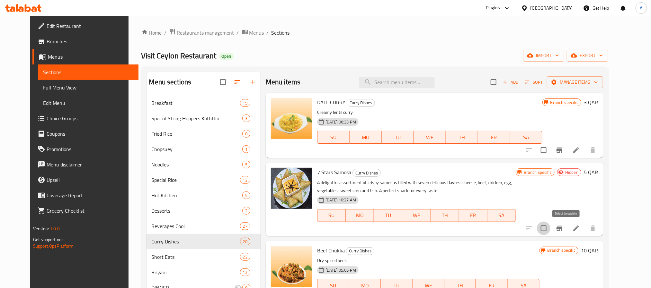
click at [550, 227] on input "checkbox" at bounding box center [543, 228] width 13 height 13
click at [587, 85] on span "Manage items" at bounding box center [575, 82] width 46 height 8
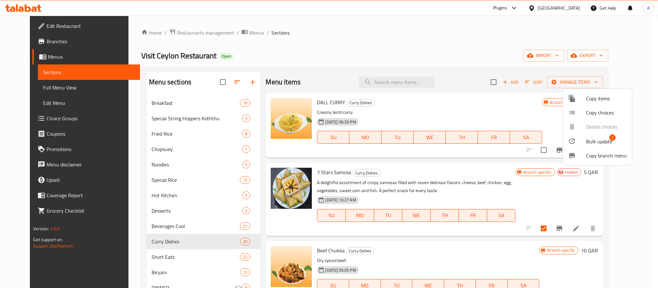
click at [587, 141] on span "Bulk update" at bounding box center [599, 142] width 26 height 8
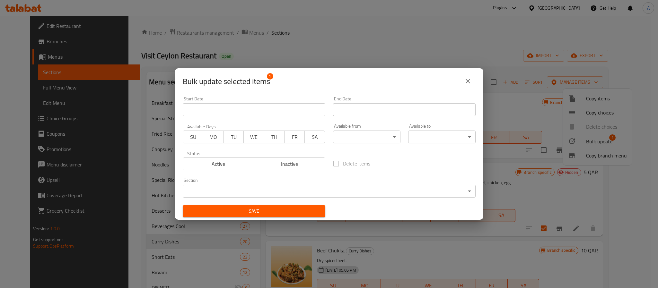
click at [249, 157] on div "Active Inactive" at bounding box center [254, 160] width 143 height 19
click at [240, 165] on span "Active" at bounding box center [219, 164] width 66 height 9
click at [249, 213] on span "Save" at bounding box center [254, 212] width 132 height 8
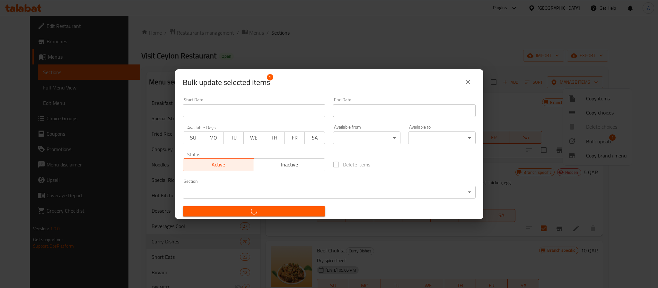
checkbox input "false"
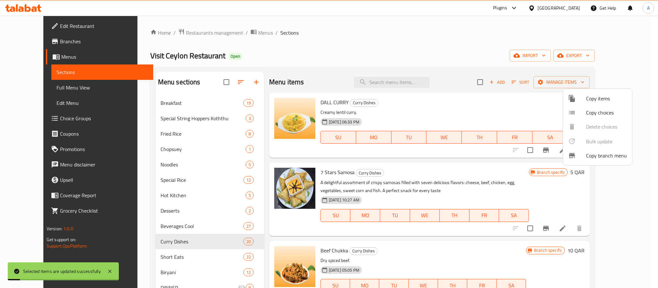
click at [449, 241] on div at bounding box center [329, 144] width 658 height 288
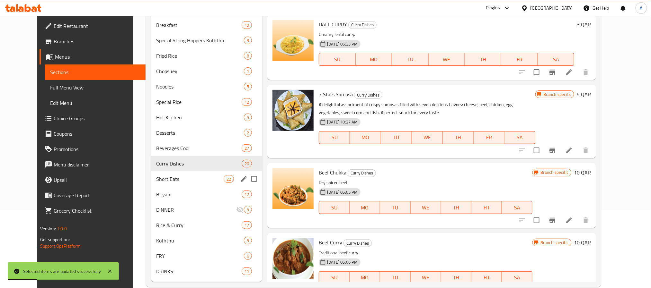
scroll to position [90, 0]
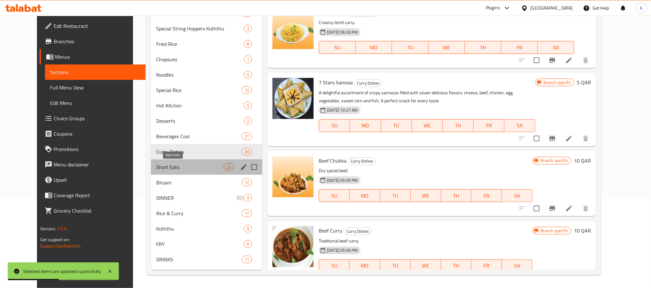
click at [163, 164] on span "Short Eats" at bounding box center [189, 168] width 67 height 8
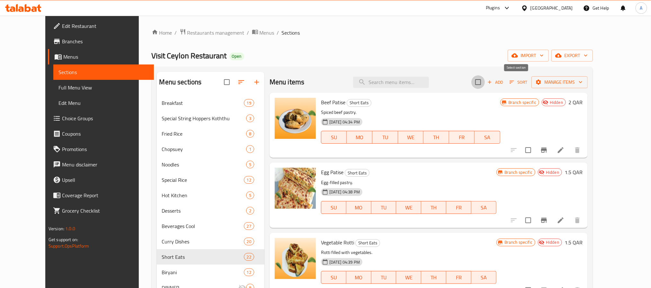
click at [485, 88] on input "checkbox" at bounding box center [477, 81] width 13 height 13
checkbox input "true"
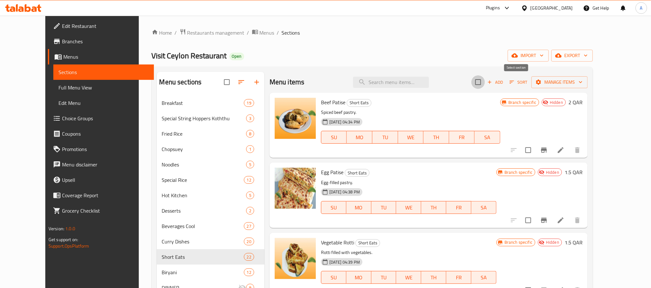
checkbox input "true"
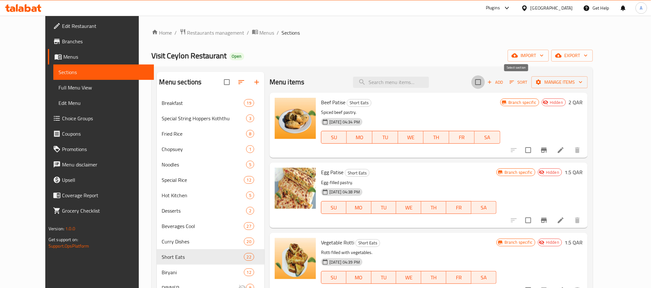
checkbox input "true"
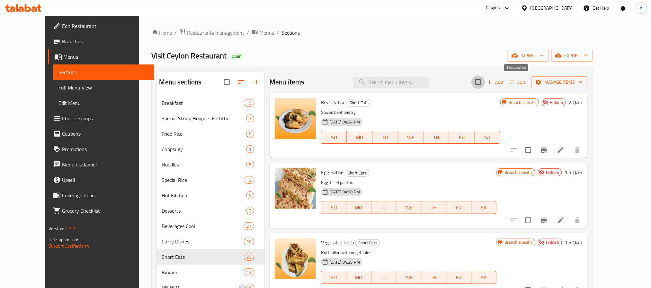
checkbox input "true"
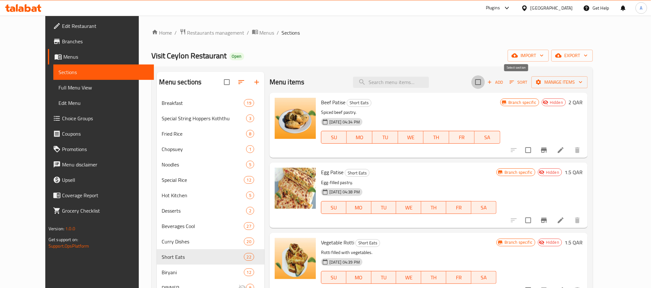
checkbox input "true"
click at [582, 82] on span "Manage items" at bounding box center [559, 82] width 46 height 8
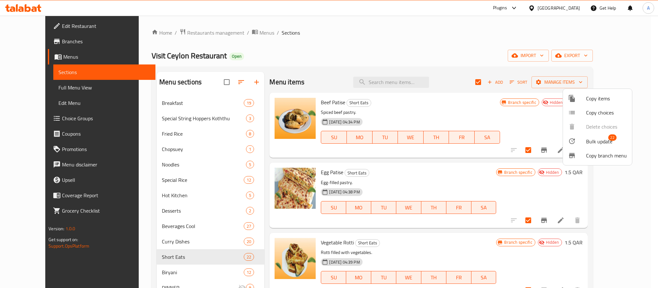
click at [583, 138] on div at bounding box center [577, 141] width 18 height 8
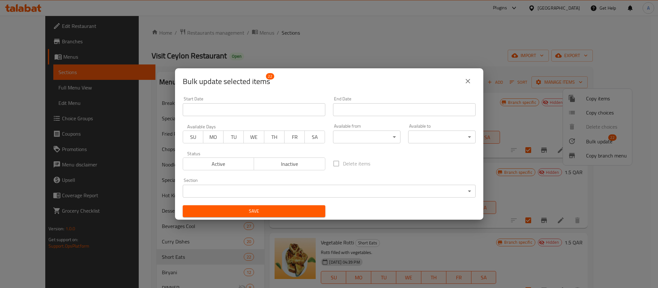
click at [235, 165] on span "Active" at bounding box center [219, 164] width 66 height 9
click at [249, 204] on div "Save" at bounding box center [254, 212] width 150 height 20
click at [252, 213] on span "Save" at bounding box center [254, 212] width 132 height 8
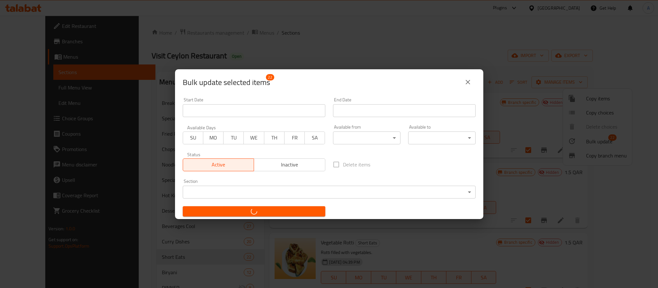
checkbox input "false"
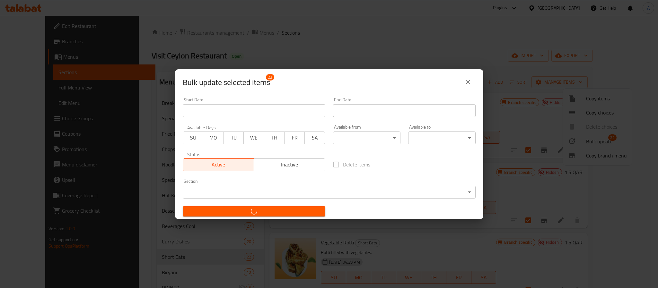
checkbox input "false"
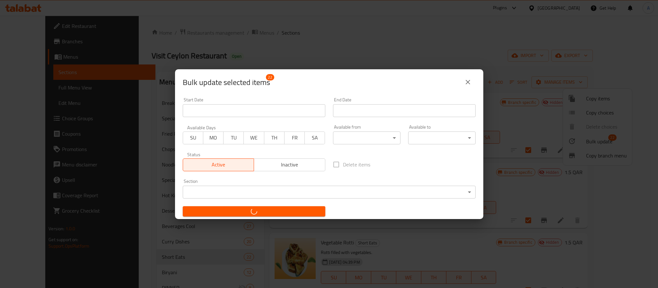
checkbox input "false"
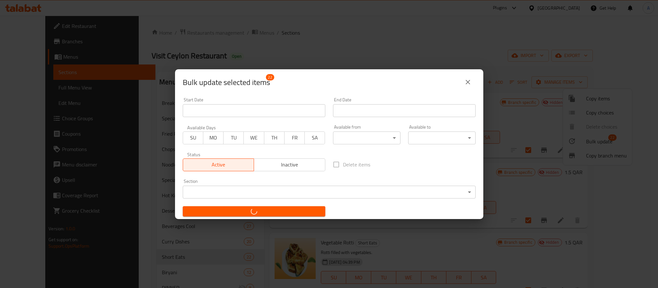
checkbox input "false"
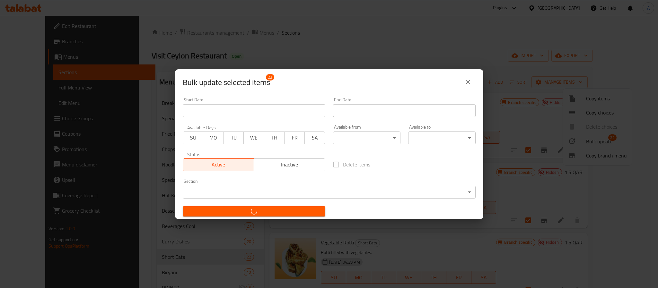
checkbox input "false"
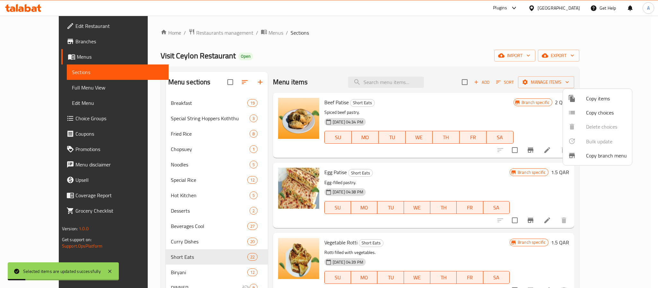
click at [516, 187] on div at bounding box center [329, 144] width 658 height 288
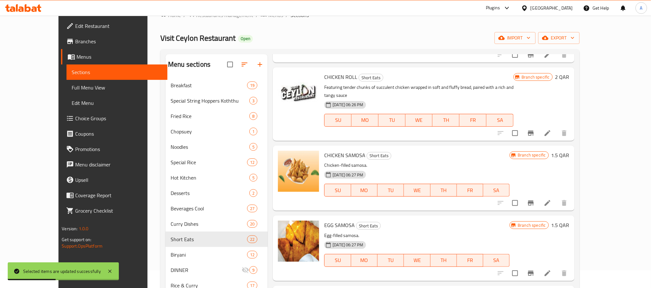
scroll to position [90, 0]
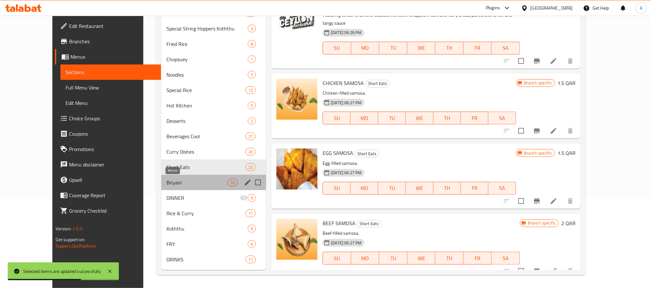
click at [169, 182] on span "Biryani" at bounding box center [196, 183] width 61 height 8
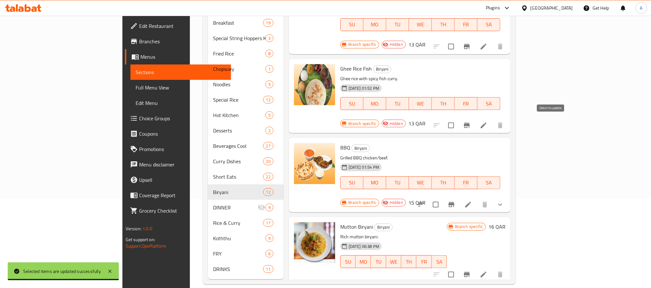
click at [442, 198] on input "checkbox" at bounding box center [435, 204] width 13 height 13
checkbox input "true"
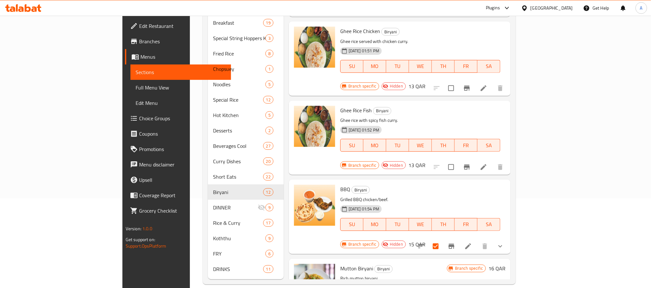
scroll to position [473, 0]
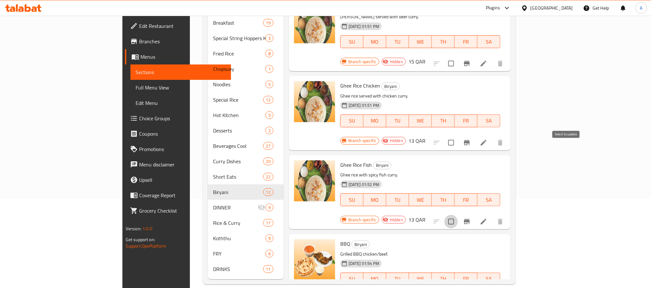
click at [458, 215] on input "checkbox" at bounding box center [450, 221] width 13 height 13
checkbox input "true"
click at [458, 136] on input "checkbox" at bounding box center [450, 142] width 13 height 13
checkbox input "true"
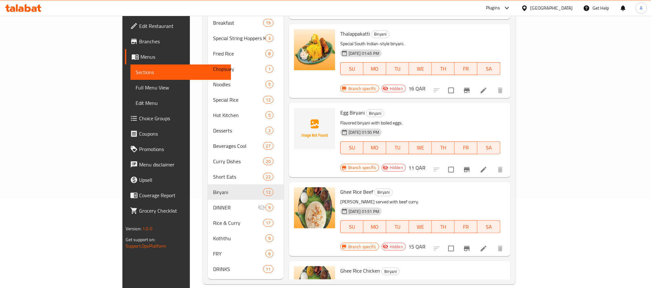
scroll to position [280, 0]
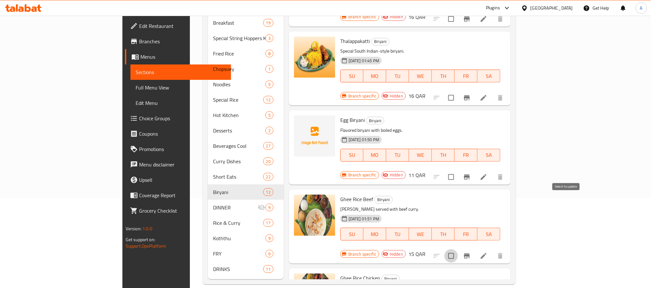
click at [458, 250] on input "checkbox" at bounding box center [450, 256] width 13 height 13
checkbox input "true"
click at [458, 171] on input "checkbox" at bounding box center [450, 177] width 13 height 13
checkbox input "true"
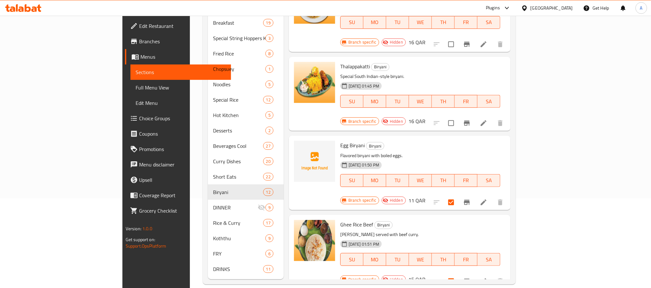
scroll to position [232, 0]
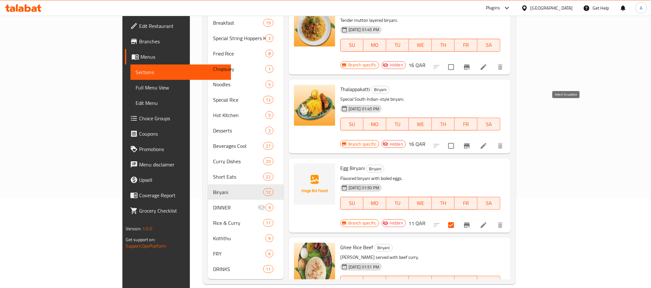
click at [458, 139] on input "checkbox" at bounding box center [450, 145] width 13 height 13
checkbox input "true"
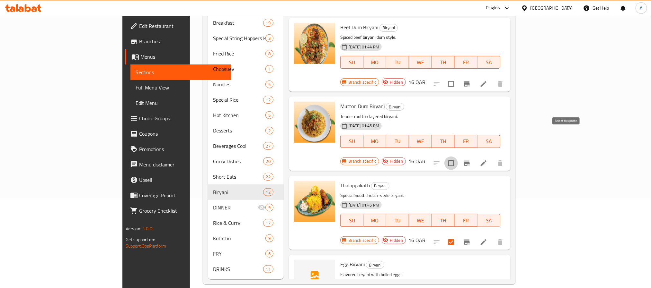
click at [458, 157] on input "checkbox" at bounding box center [450, 163] width 13 height 13
checkbox input "true"
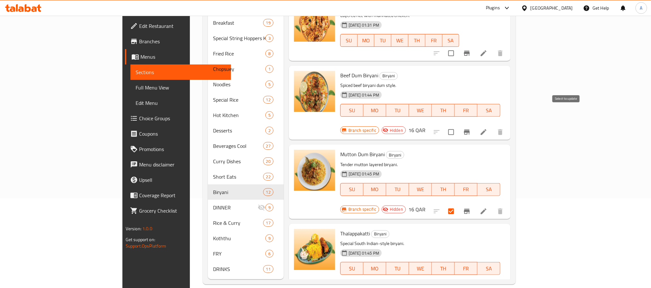
click at [458, 126] on input "checkbox" at bounding box center [450, 132] width 13 height 13
checkbox input "true"
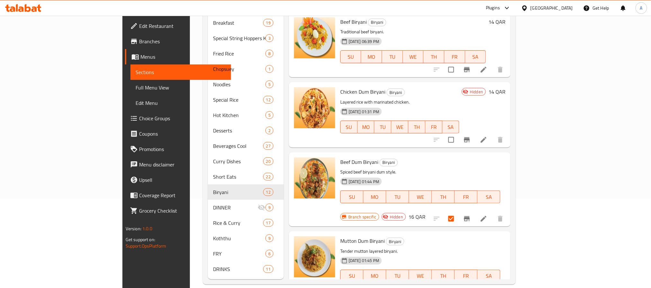
scroll to position [0, 0]
click at [458, 134] on input "checkbox" at bounding box center [450, 140] width 13 height 13
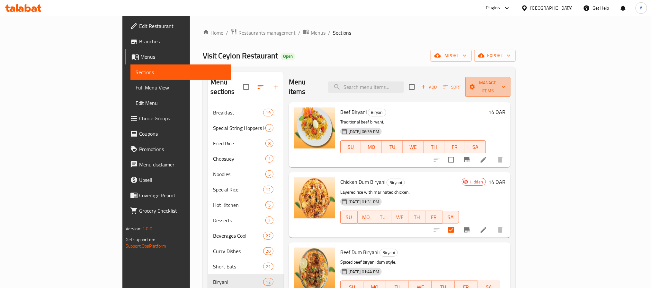
click at [505, 85] on span "Manage items" at bounding box center [487, 87] width 35 height 16
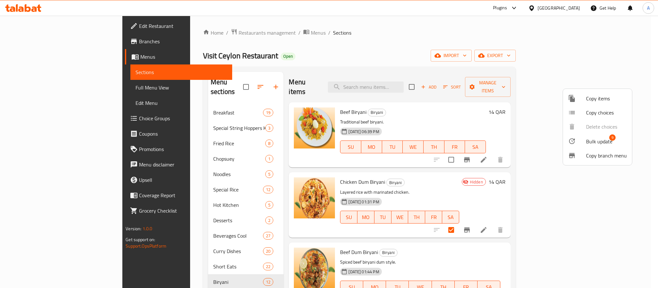
click at [599, 138] on span "Bulk update" at bounding box center [599, 142] width 26 height 8
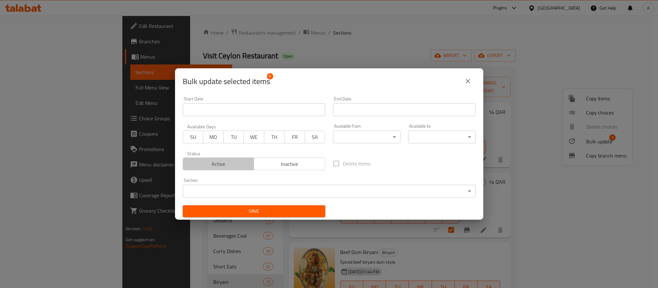
click at [236, 167] on span "Active" at bounding box center [219, 164] width 66 height 9
click at [259, 207] on button "Save" at bounding box center [254, 212] width 143 height 12
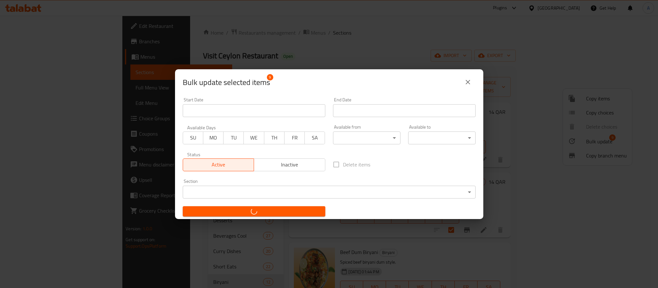
checkbox input "false"
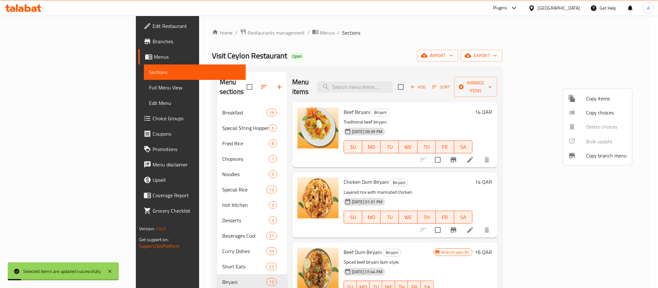
click at [492, 169] on div at bounding box center [329, 144] width 658 height 288
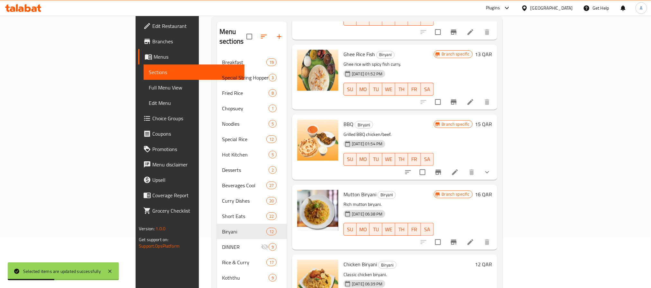
scroll to position [90, 0]
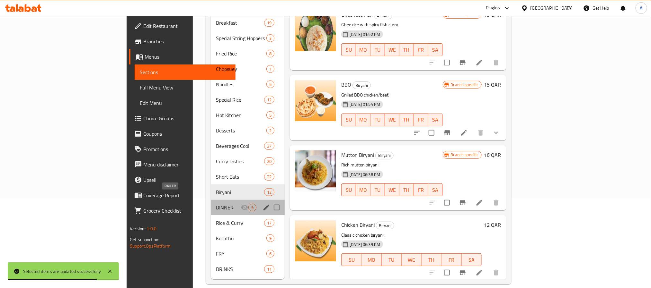
click at [216, 204] on span "DINNER" at bounding box center [228, 208] width 25 height 8
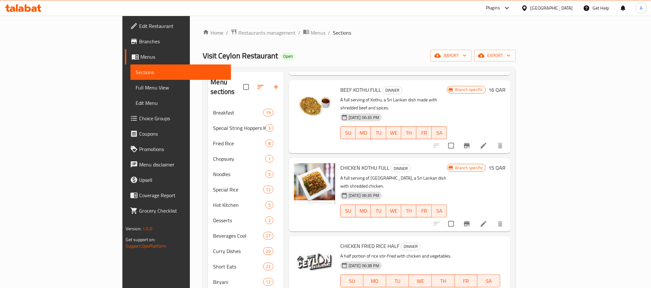
scroll to position [359, 0]
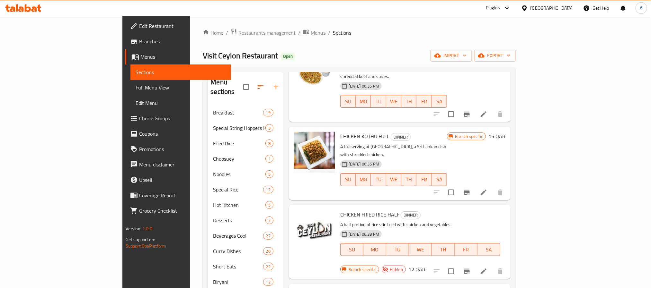
click at [508, 264] on div at bounding box center [468, 271] width 79 height 15
click at [458, 265] on input "checkbox" at bounding box center [450, 271] width 13 height 13
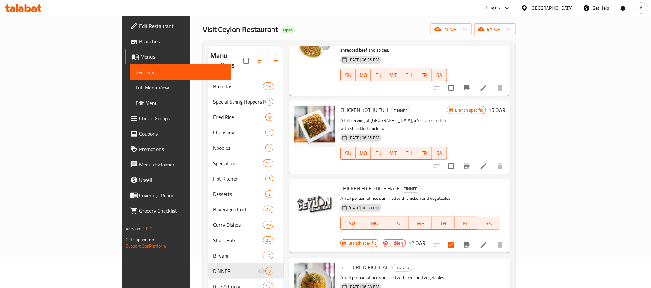
scroll to position [48, 0]
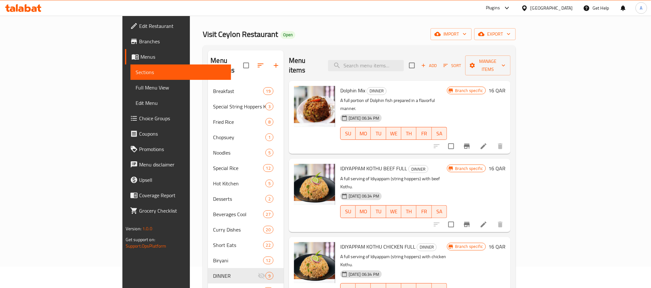
scroll to position [0, 0]
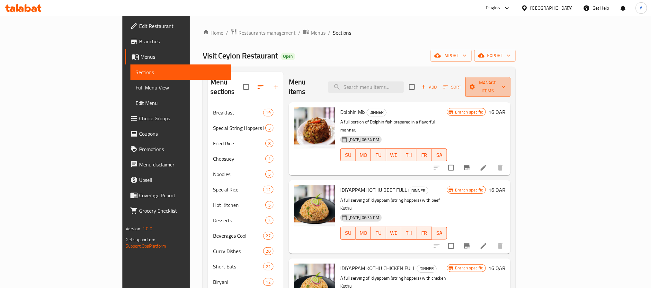
click at [505, 82] on span "Manage items" at bounding box center [487, 87] width 35 height 16
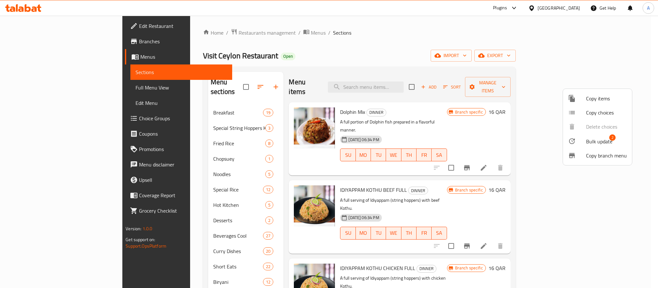
click at [594, 140] on span "Bulk update" at bounding box center [599, 142] width 26 height 8
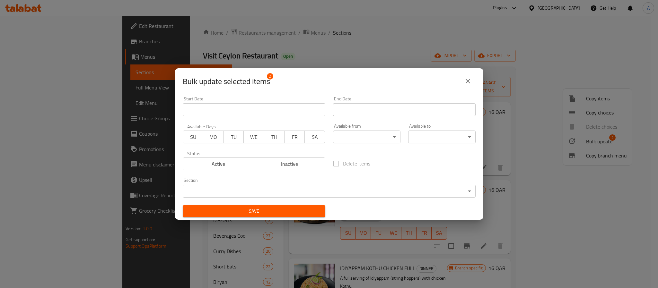
click at [230, 167] on span "Active" at bounding box center [219, 164] width 66 height 9
click at [252, 213] on span "Save" at bounding box center [254, 212] width 132 height 8
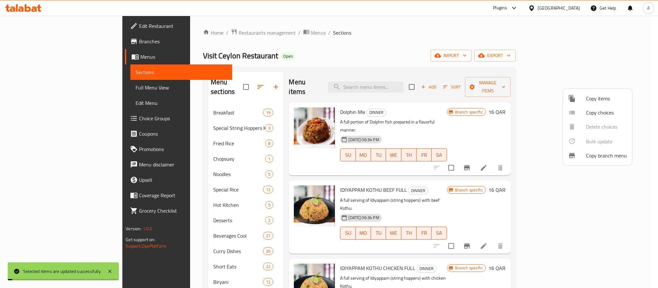
click at [457, 167] on div at bounding box center [329, 144] width 658 height 288
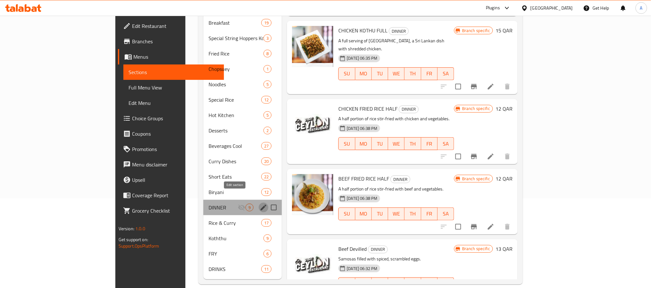
click at [260, 204] on icon "edit" at bounding box center [264, 208] width 8 height 8
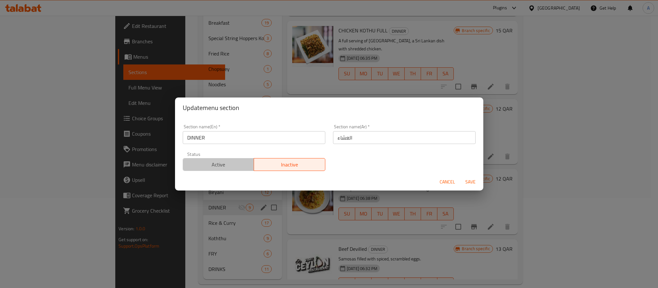
click at [236, 168] on span "Active" at bounding box center [219, 164] width 66 height 9
click at [476, 180] on span "Save" at bounding box center [470, 182] width 15 height 8
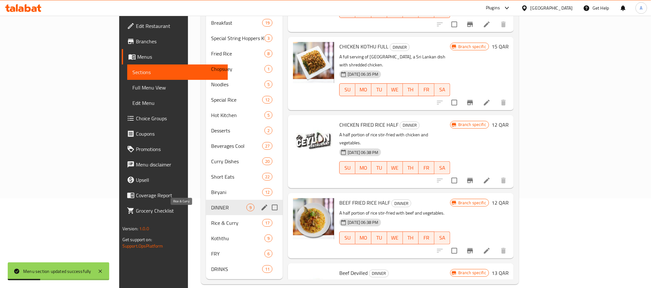
click at [211, 219] on span "Rice & Curry" at bounding box center [236, 223] width 51 height 8
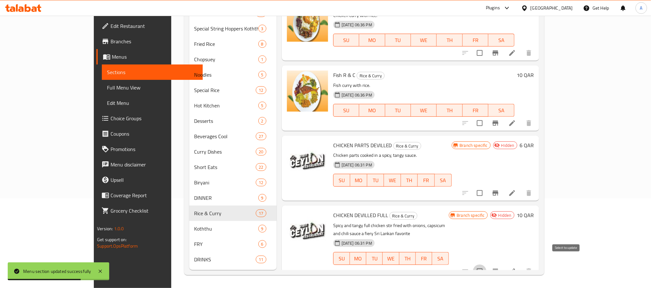
click at [486, 265] on input "checkbox" at bounding box center [479, 271] width 13 height 13
click at [486, 197] on input "checkbox" at bounding box center [479, 193] width 13 height 13
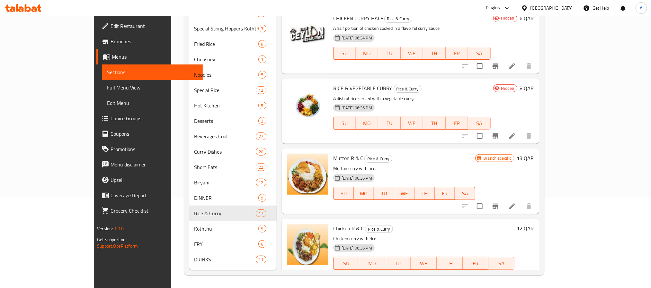
scroll to position [679, 0]
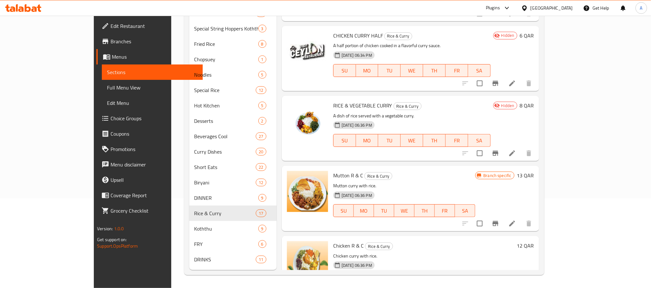
click at [486, 155] on input "checkbox" at bounding box center [479, 153] width 13 height 13
click at [486, 87] on input "checkbox" at bounding box center [479, 83] width 13 height 13
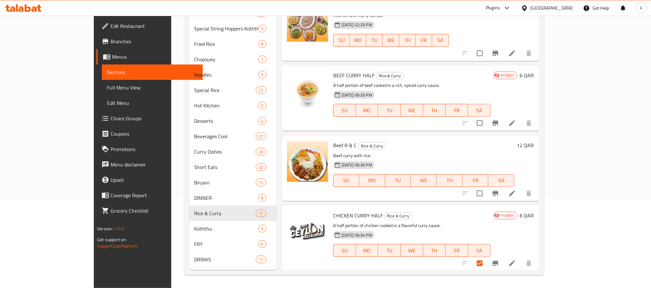
scroll to position [486, 0]
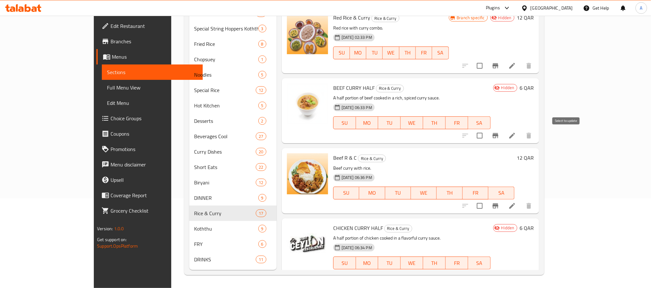
click at [486, 136] on input "checkbox" at bounding box center [479, 135] width 13 height 13
click at [486, 64] on input "checkbox" at bounding box center [479, 65] width 13 height 13
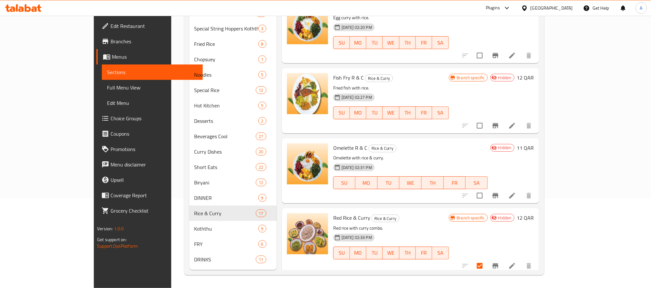
scroll to position [341, 0]
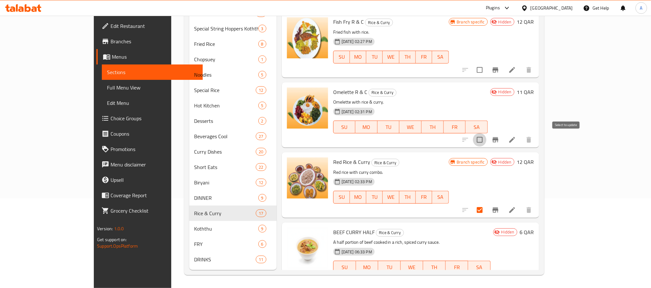
click at [486, 143] on input "checkbox" at bounding box center [479, 139] width 13 height 13
click at [486, 72] on input "checkbox" at bounding box center [479, 69] width 13 height 13
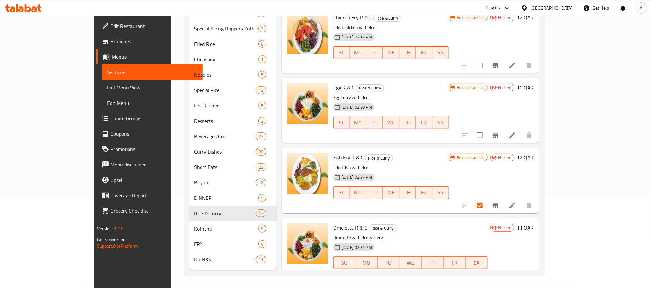
scroll to position [197, 0]
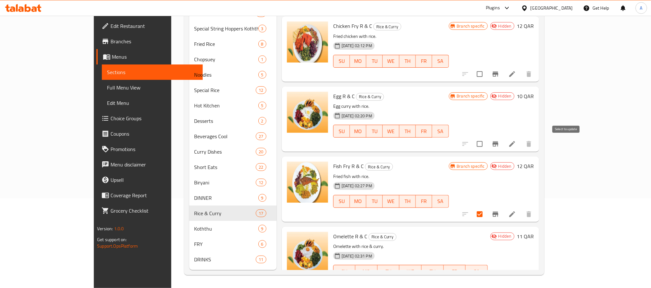
click at [486, 145] on input "checkbox" at bounding box center [479, 143] width 13 height 13
click at [486, 75] on input "checkbox" at bounding box center [479, 73] width 13 height 13
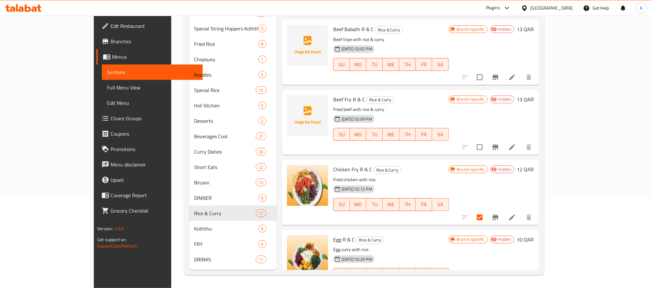
scroll to position [52, 0]
click at [486, 146] on input "checkbox" at bounding box center [479, 148] width 13 height 13
click at [486, 75] on input "checkbox" at bounding box center [479, 78] width 13 height 13
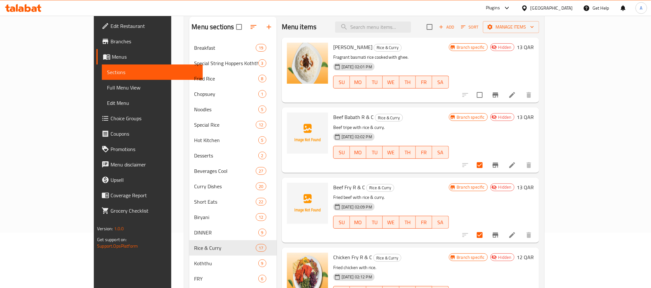
scroll to position [25, 0]
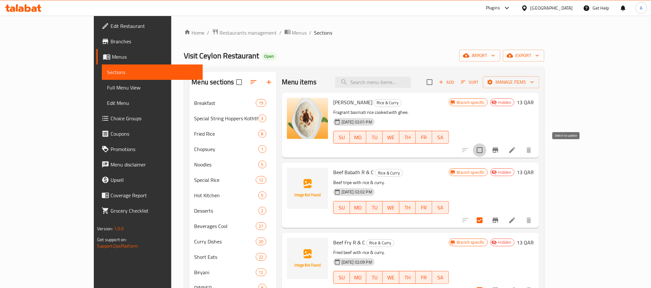
click at [486, 150] on input "checkbox" at bounding box center [479, 150] width 13 height 13
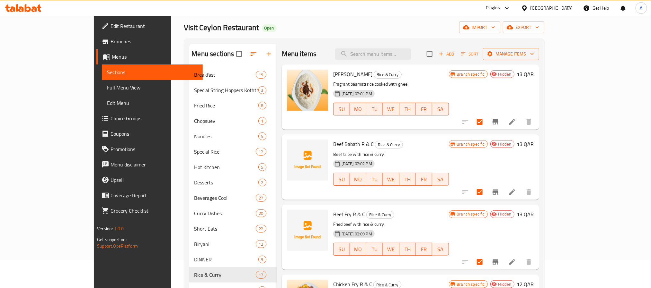
scroll to position [0, 0]
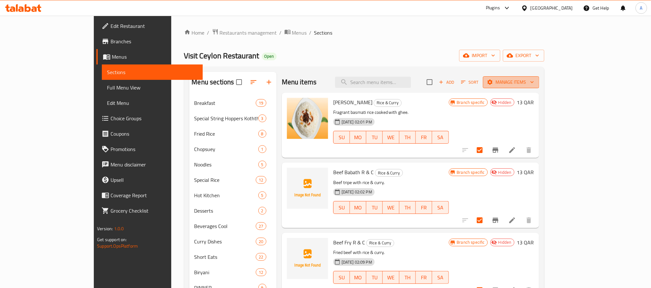
click at [534, 80] on span "Manage items" at bounding box center [511, 82] width 46 height 8
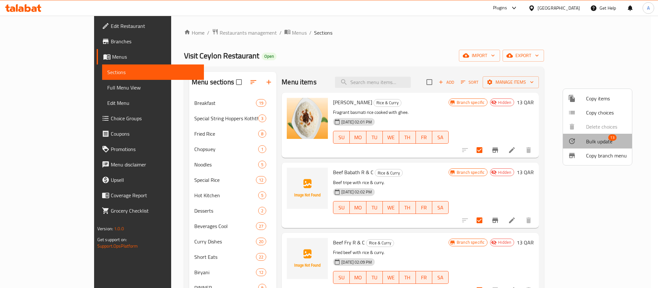
click at [589, 141] on span "Bulk update" at bounding box center [599, 142] width 26 height 8
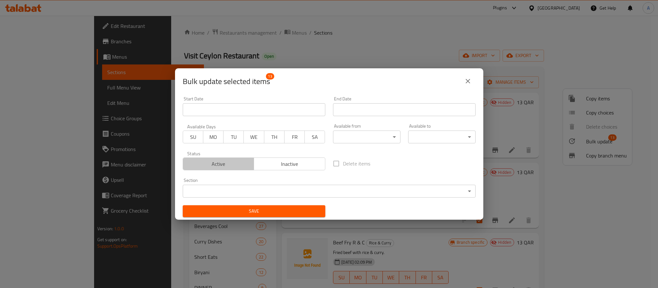
click at [235, 165] on span "Active" at bounding box center [219, 164] width 66 height 9
click at [253, 205] on div "Save" at bounding box center [254, 212] width 150 height 20
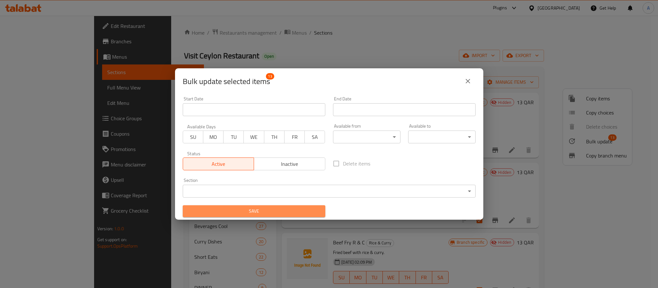
click at [257, 211] on span "Save" at bounding box center [254, 212] width 132 height 8
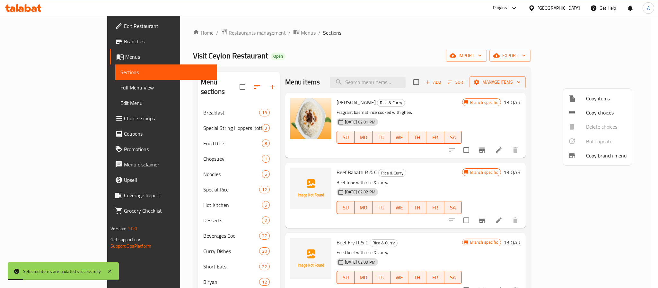
click at [452, 115] on div at bounding box center [329, 144] width 658 height 288
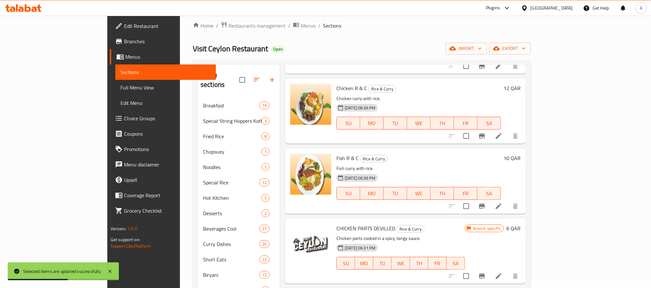
scroll to position [90, 0]
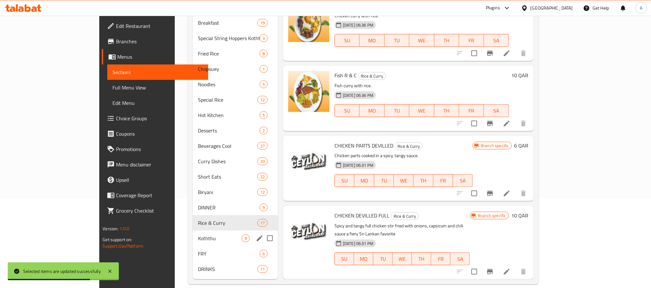
click at [198, 235] on span "Koththu" at bounding box center [220, 239] width 44 height 8
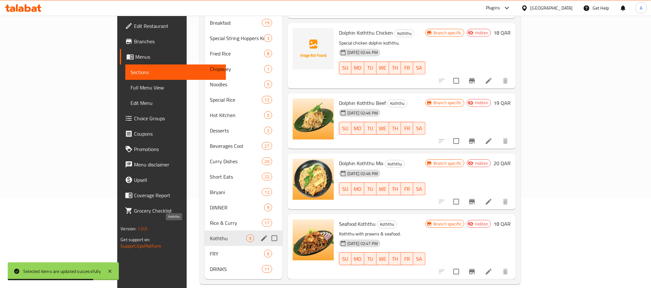
scroll to position [340, 0]
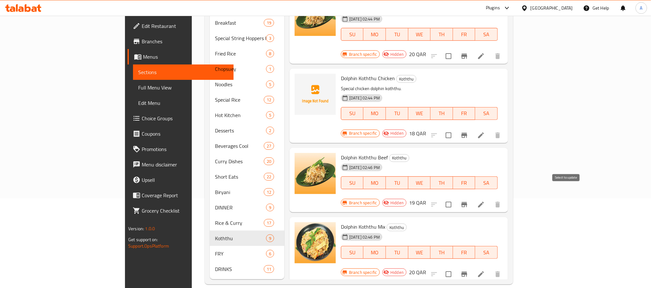
click at [455, 268] on input "checkbox" at bounding box center [448, 274] width 13 height 13
click at [455, 198] on input "checkbox" at bounding box center [448, 204] width 13 height 13
click at [455, 129] on input "checkbox" at bounding box center [448, 135] width 13 height 13
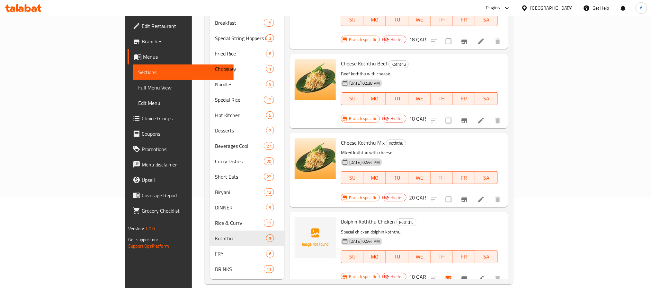
scroll to position [195, 0]
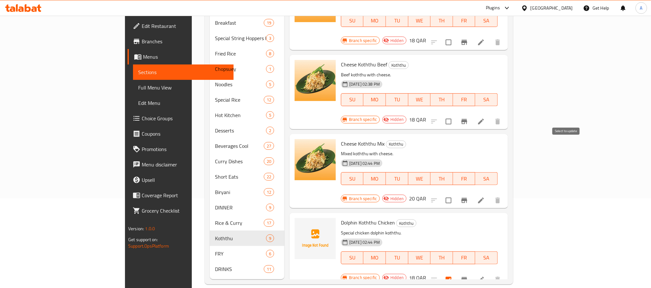
click at [455, 194] on input "checkbox" at bounding box center [448, 200] width 13 height 13
click at [455, 115] on input "checkbox" at bounding box center [448, 121] width 13 height 13
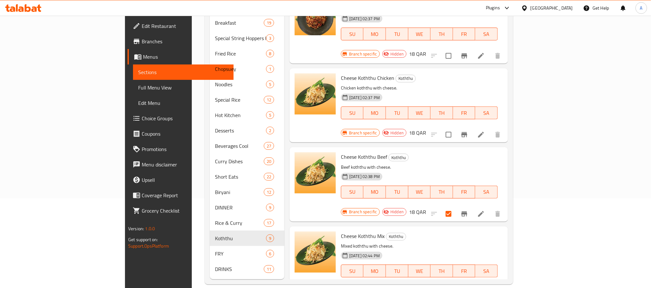
scroll to position [99, 0]
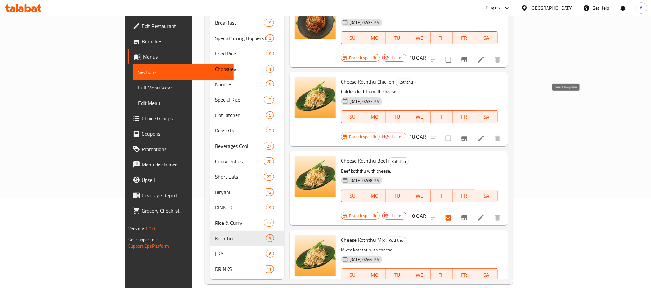
click at [455, 132] on input "checkbox" at bounding box center [448, 138] width 13 height 13
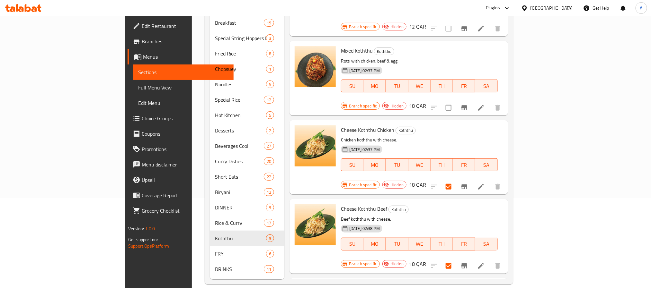
scroll to position [2, 0]
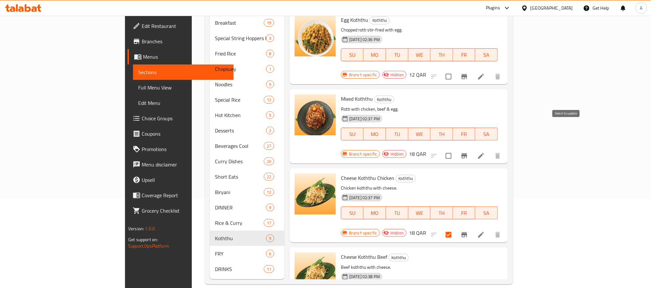
click at [455, 149] on input "checkbox" at bounding box center [448, 155] width 13 height 13
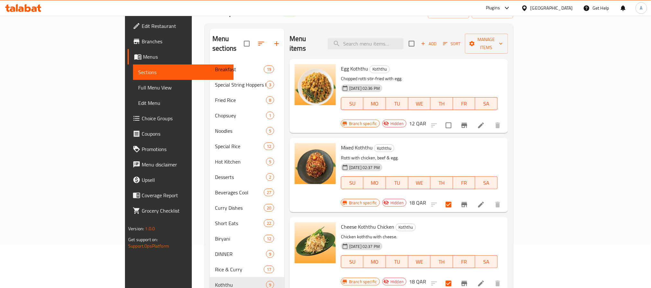
scroll to position [0, 0]
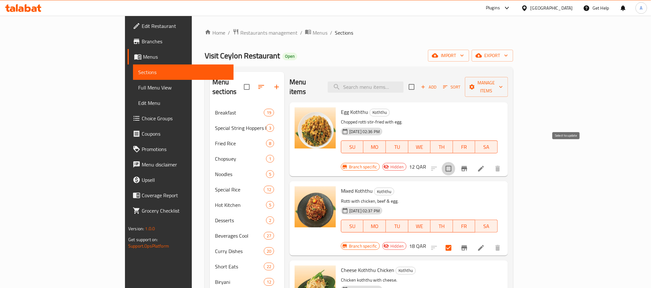
click at [455, 162] on input "checkbox" at bounding box center [448, 168] width 13 height 13
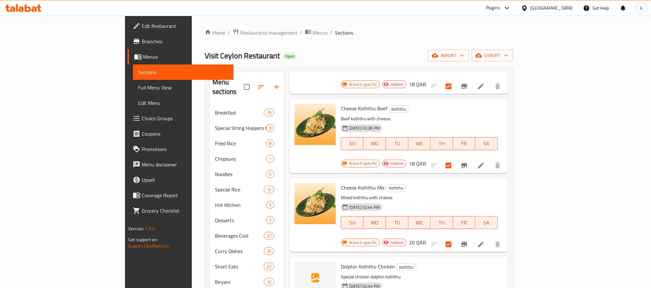
scroll to position [340, 0]
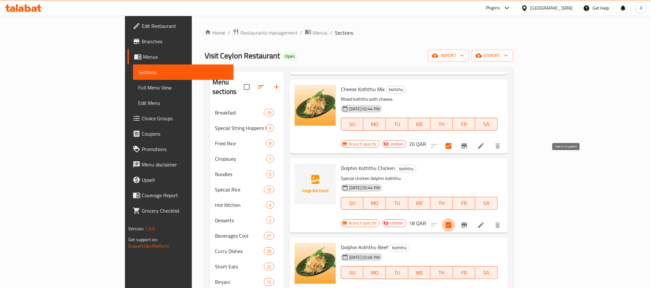
click at [455, 219] on input "checkbox" at bounding box center [448, 225] width 13 height 13
click at [354, 164] on span "Dolphin Koththu Chicken" at bounding box center [368, 169] width 54 height 10
copy h6 "Dolphin Koththu Chicken"
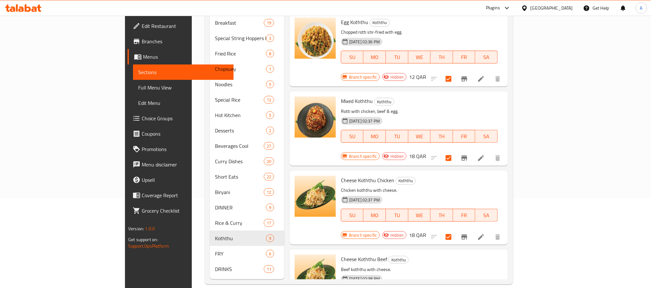
scroll to position [40, 0]
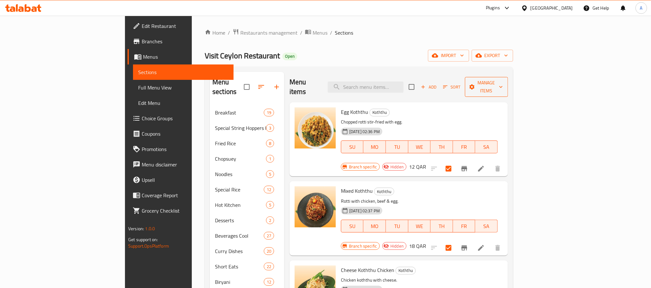
click at [503, 80] on span "Manage items" at bounding box center [486, 87] width 33 height 16
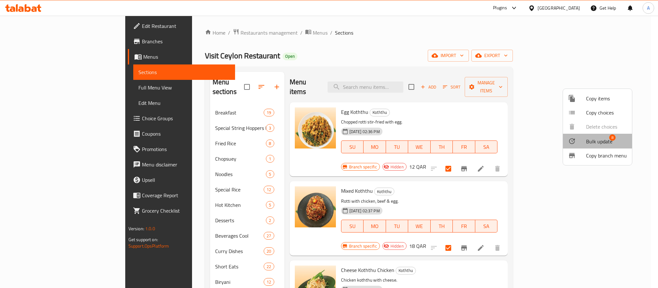
click at [599, 138] on span "Bulk update" at bounding box center [599, 142] width 26 height 8
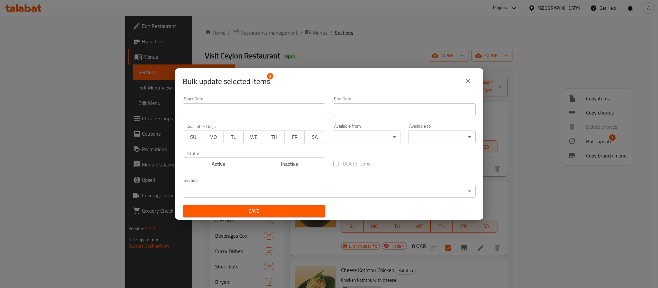
click at [216, 161] on span "Active" at bounding box center [219, 164] width 66 height 9
click at [228, 219] on div "Save" at bounding box center [254, 212] width 150 height 20
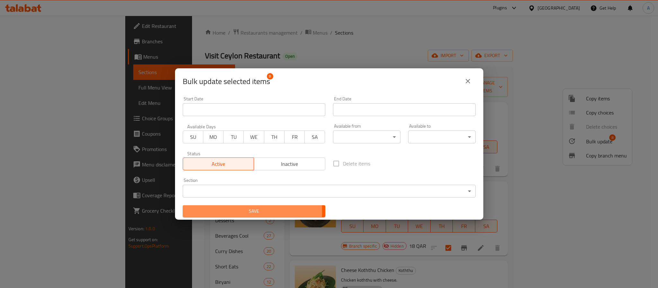
click at [226, 211] on span "Save" at bounding box center [254, 212] width 132 height 8
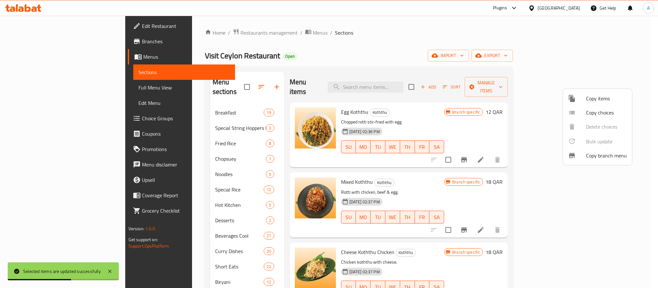
click at [514, 223] on div at bounding box center [329, 144] width 658 height 288
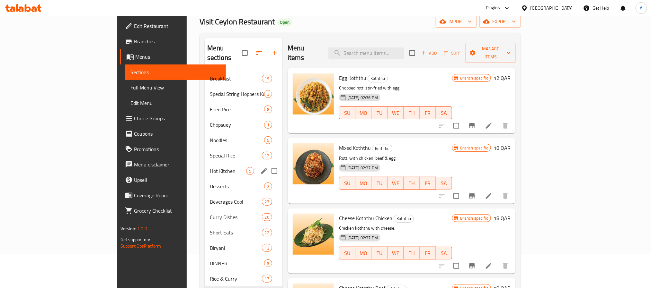
scroll to position [90, 0]
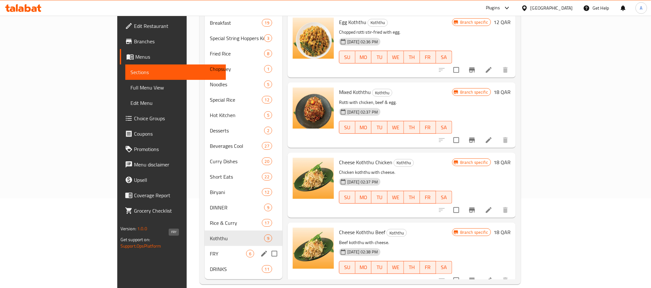
click at [210, 250] on span "FRY" at bounding box center [228, 254] width 36 height 8
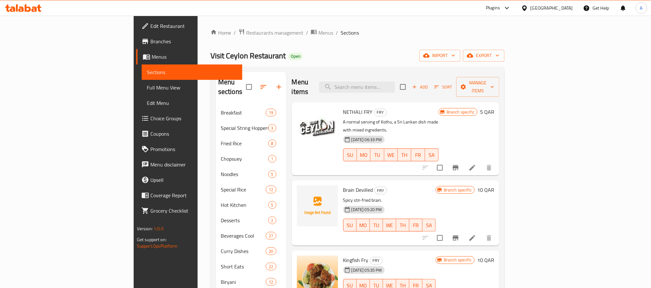
click at [343, 185] on span "Brain Devilled" at bounding box center [358, 190] width 30 height 10
copy h6 "Brain Devilled"
click at [447, 232] on input "checkbox" at bounding box center [439, 238] width 13 height 13
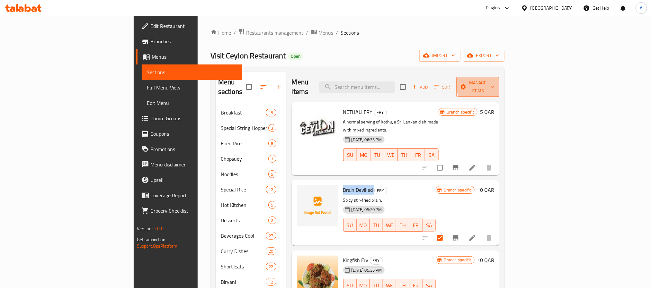
click at [494, 82] on span "Manage items" at bounding box center [477, 87] width 33 height 16
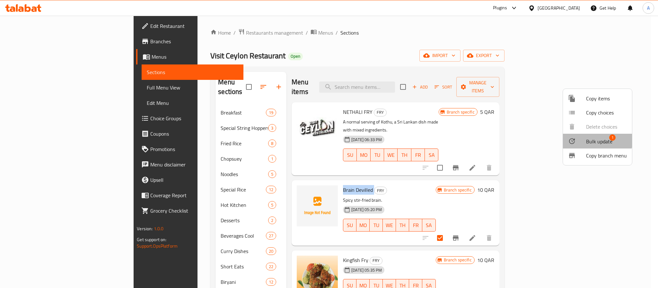
click at [588, 138] on span "Bulk update" at bounding box center [599, 142] width 26 height 8
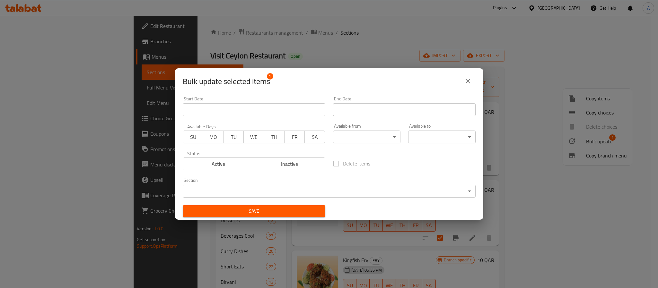
click at [276, 166] on span "Inactive" at bounding box center [290, 164] width 66 height 9
click at [260, 219] on div "Save" at bounding box center [254, 212] width 150 height 20
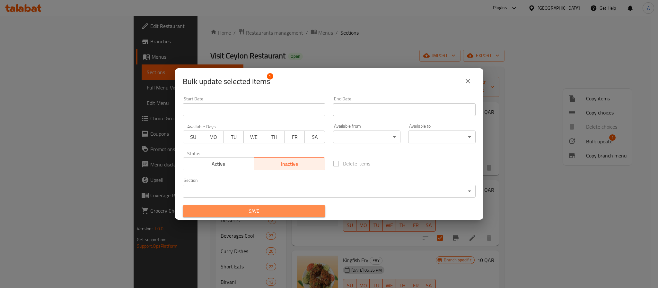
click at [261, 211] on span "Save" at bounding box center [254, 212] width 132 height 8
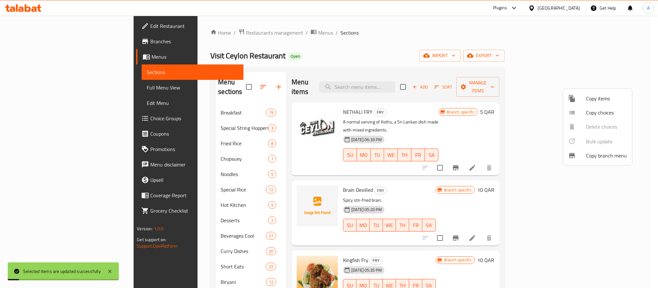
click at [493, 174] on div at bounding box center [329, 144] width 658 height 288
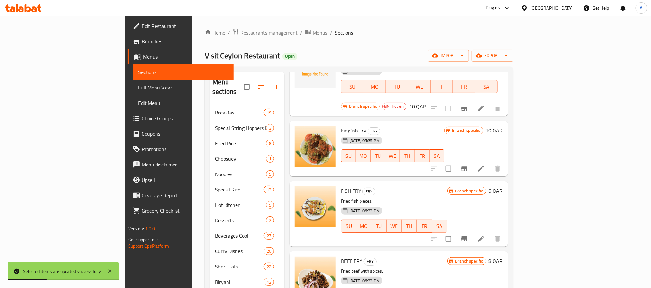
scroll to position [90, 0]
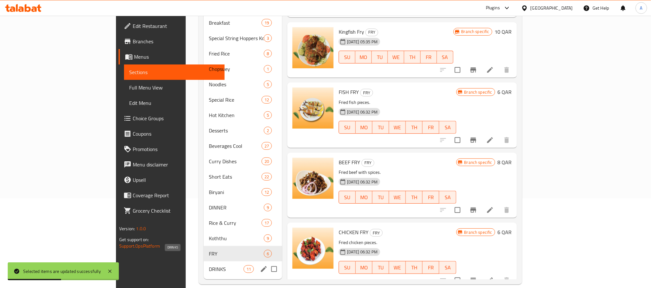
click at [209, 266] on span "DRINKS" at bounding box center [226, 270] width 34 height 8
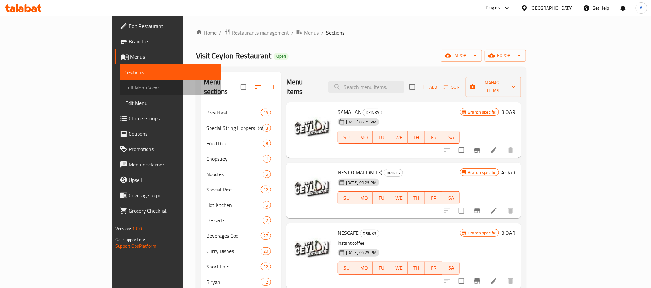
click at [120, 82] on link "Full Menu View" at bounding box center [170, 87] width 101 height 15
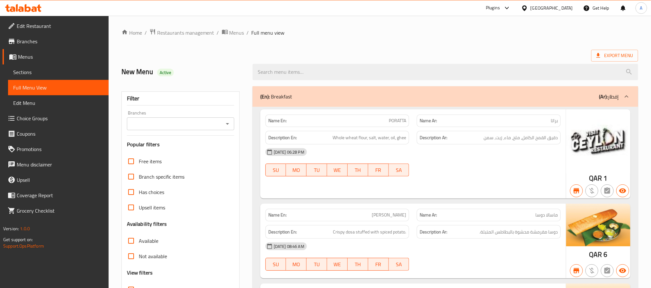
click at [201, 126] on input "Branches" at bounding box center [175, 124] width 93 height 9
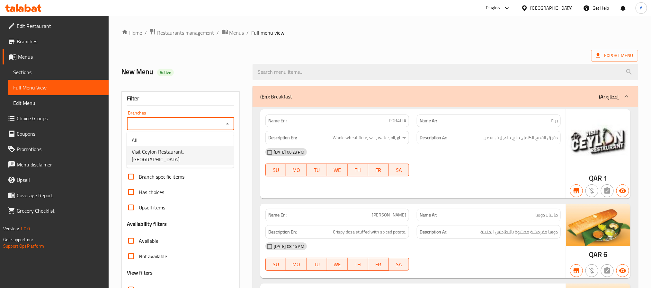
click at [197, 147] on li "Visit Ceylon Restaurant, [GEOGRAPHIC_DATA]" at bounding box center [180, 155] width 107 height 19
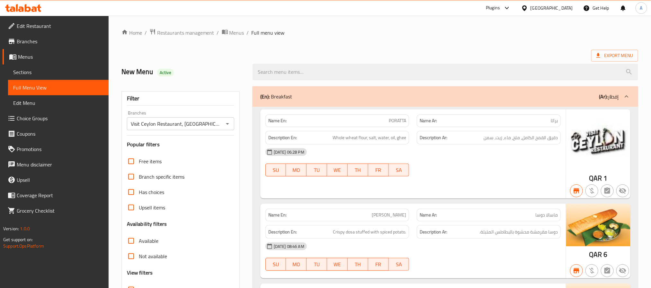
click at [274, 54] on div "Export Menu" at bounding box center [379, 56] width 517 height 12
click at [632, 57] on span "Export Menu" at bounding box center [614, 56] width 37 height 8
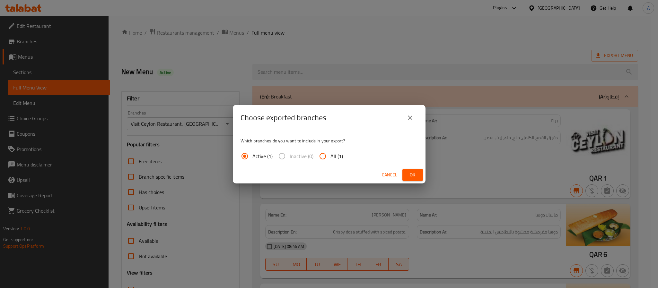
click at [334, 153] on span "All (1)" at bounding box center [337, 157] width 13 height 8
click at [331, 153] on input "All (1)" at bounding box center [322, 156] width 15 height 15
click at [412, 174] on span "Ok" at bounding box center [413, 175] width 10 height 8
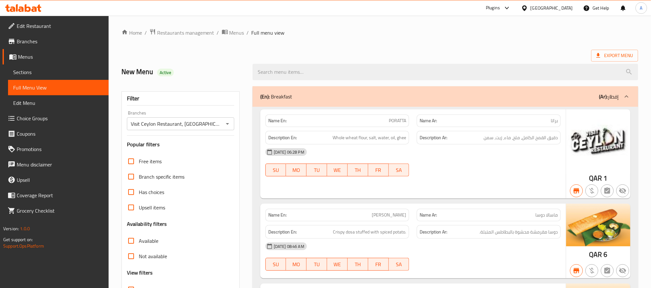
click at [349, 51] on div "Export Menu" at bounding box center [379, 56] width 517 height 12
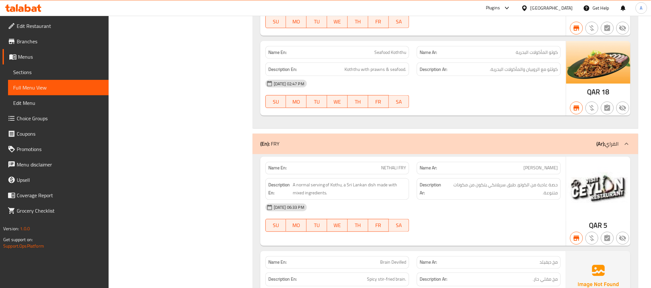
scroll to position [14797, 0]
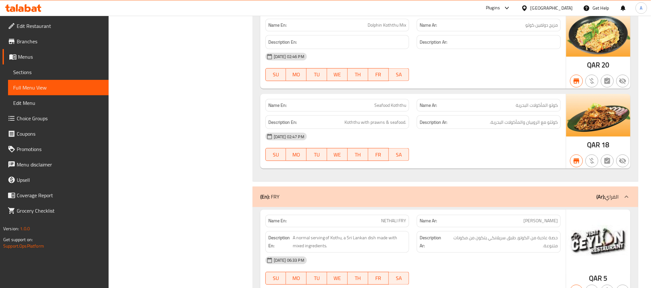
click at [562, 6] on div "[GEOGRAPHIC_DATA]" at bounding box center [551, 7] width 42 height 7
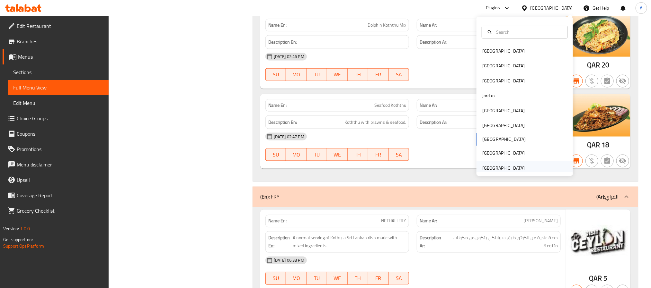
click at [496, 166] on div "[GEOGRAPHIC_DATA]" at bounding box center [503, 168] width 42 height 7
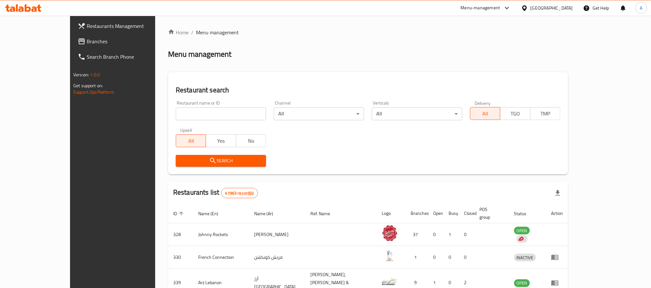
click at [549, 8] on div "[GEOGRAPHIC_DATA]" at bounding box center [551, 7] width 42 height 7
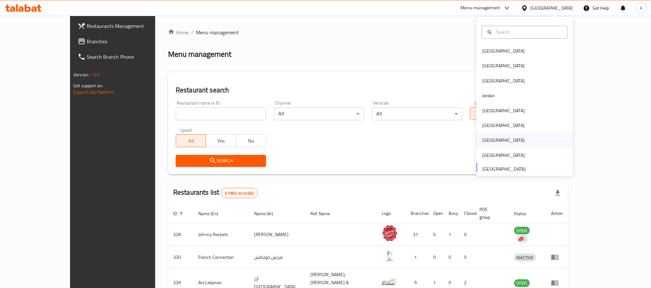
click at [496, 137] on div "[GEOGRAPHIC_DATA]" at bounding box center [524, 140] width 96 height 15
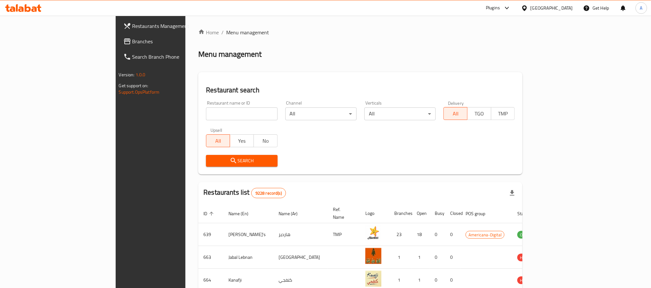
click at [132, 38] on span "Branches" at bounding box center [175, 42] width 87 height 8
